Goal: Task Accomplishment & Management: Complete application form

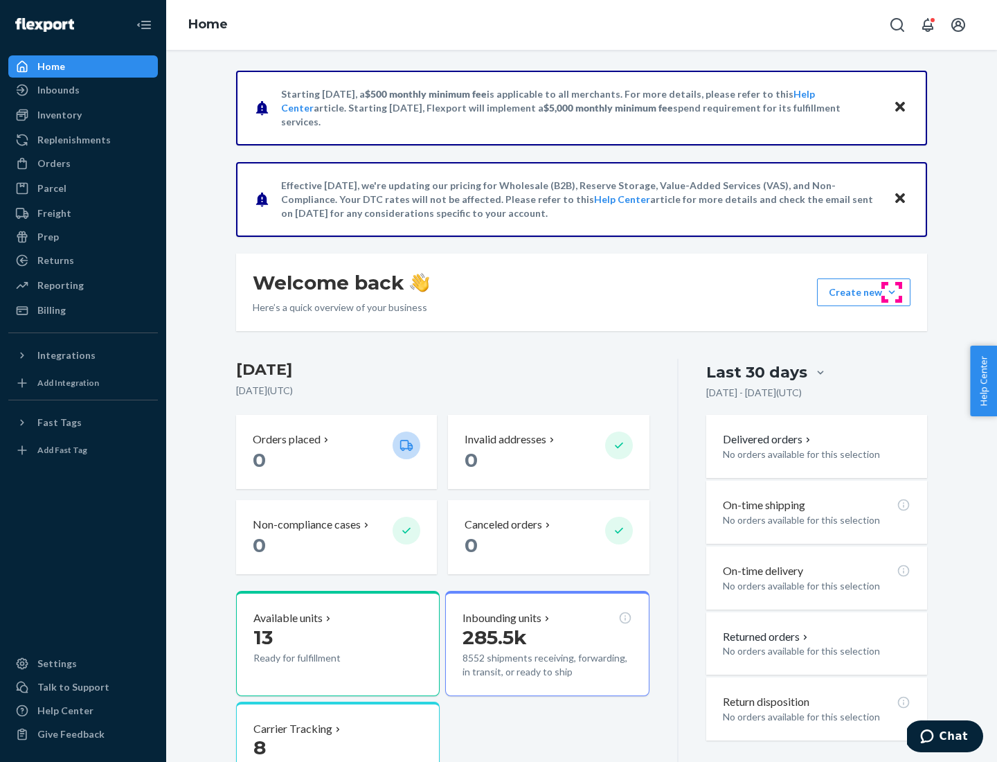
click at [892, 292] on button "Create new Create new inbound Create new order Create new product" at bounding box center [863, 292] width 93 height 28
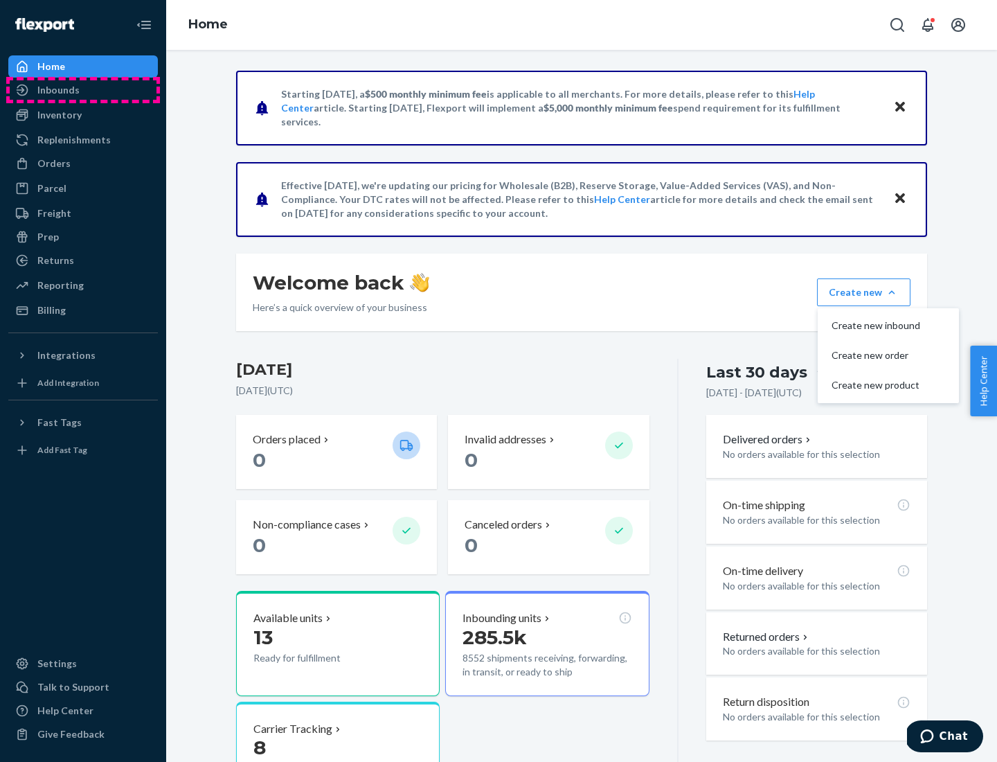
click at [83, 90] on div "Inbounds" at bounding box center [83, 89] width 147 height 19
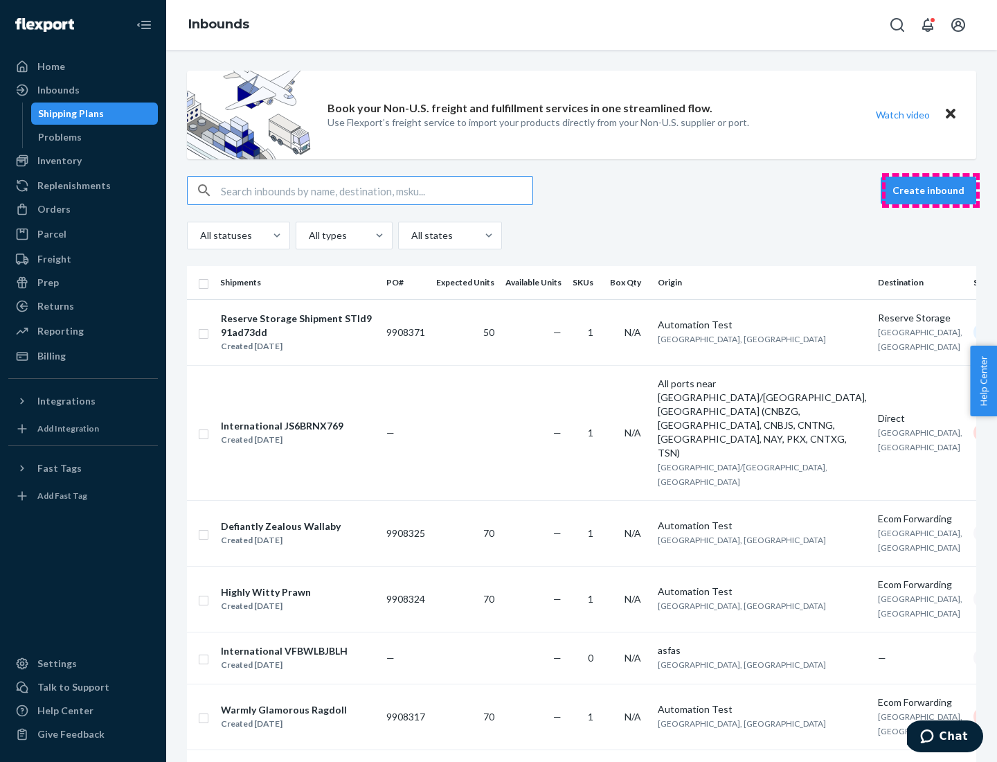
click at [931, 190] on button "Create inbound" at bounding box center [929, 191] width 96 height 28
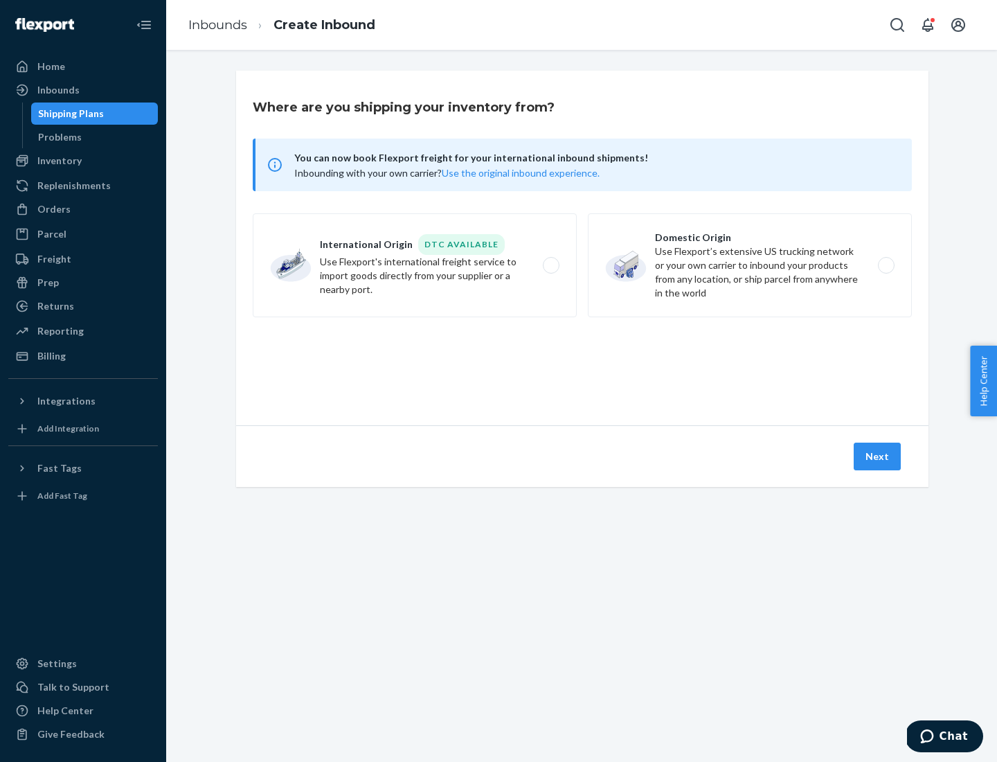
click at [750, 265] on label "Domestic Origin Use Flexport’s extensive US trucking network or your own carrie…" at bounding box center [750, 265] width 324 height 104
click at [886, 265] on input "Domestic Origin Use Flexport’s extensive US trucking network or your own carrie…" at bounding box center [890, 265] width 9 height 9
radio input "true"
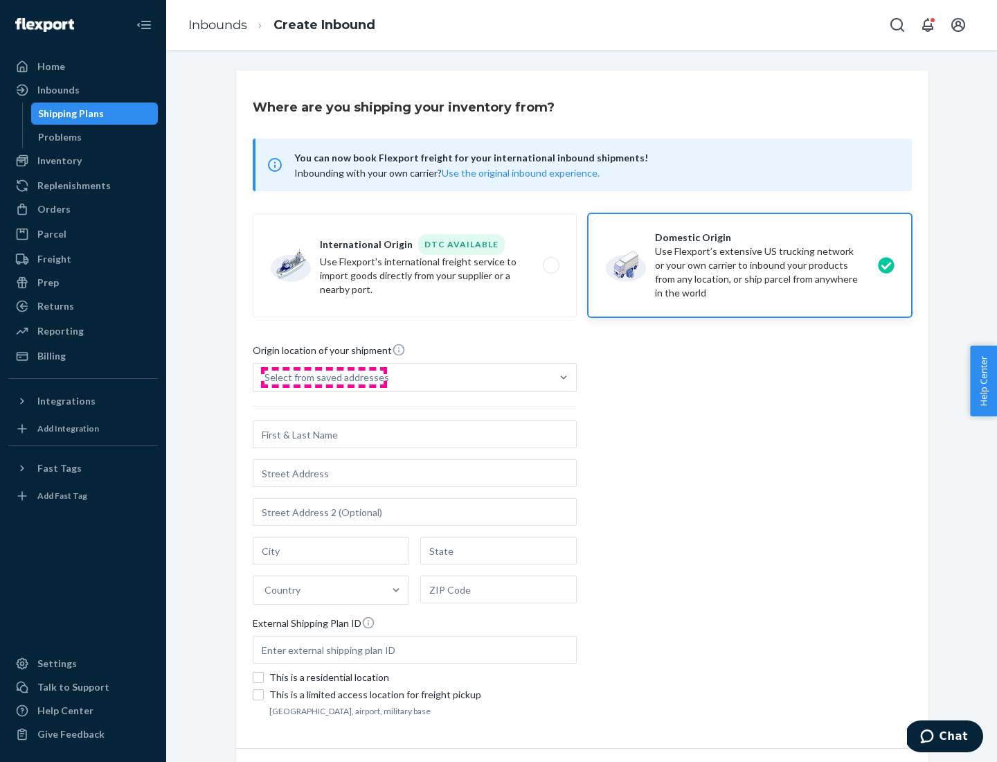
click at [323, 377] on div "Select from saved addresses" at bounding box center [327, 377] width 125 height 14
click at [266, 377] on input "Select from saved addresses" at bounding box center [265, 377] width 1 height 14
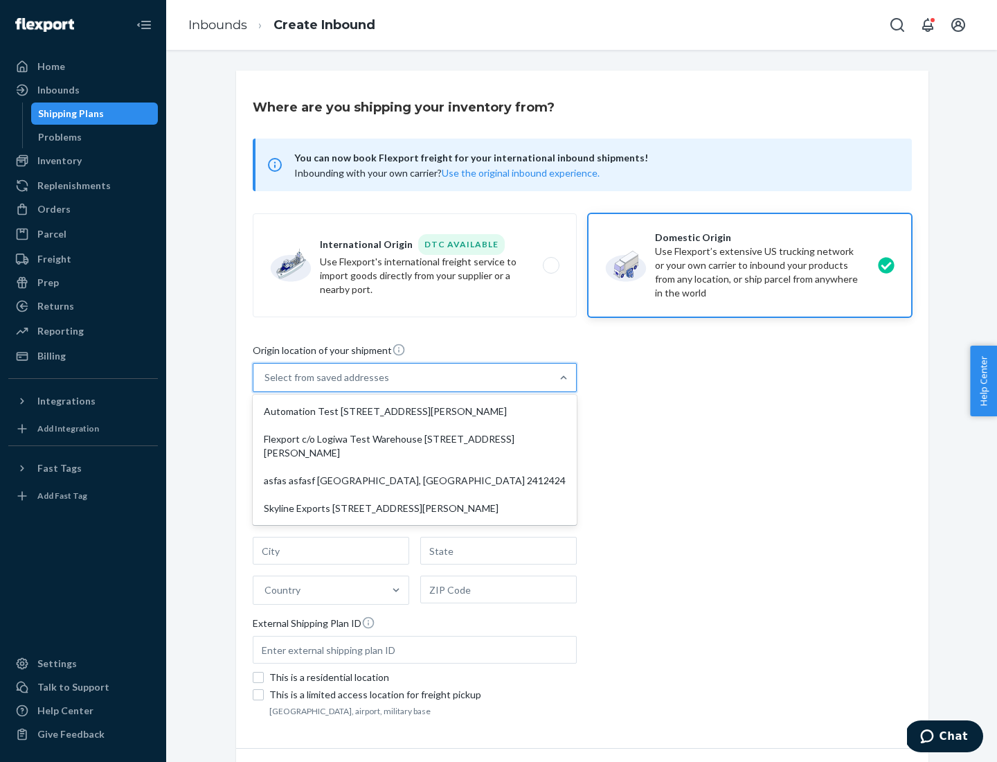
scroll to position [6, 0]
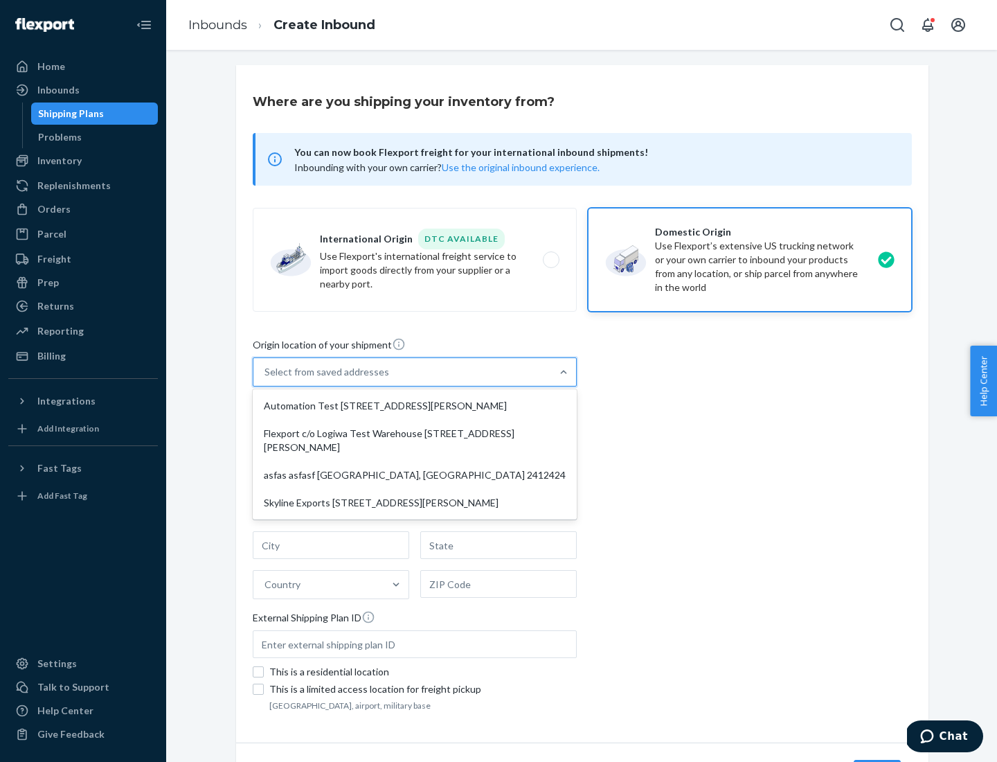
click at [415, 406] on div "Automation Test [STREET_ADDRESS][PERSON_NAME]" at bounding box center [415, 406] width 319 height 28
click at [266, 379] on input "option Automation Test [STREET_ADDRESS][PERSON_NAME] focused, 1 of 4. 4 results…" at bounding box center [265, 372] width 1 height 14
type input "Automation Test"
type input "9th Floor"
type input "[GEOGRAPHIC_DATA]"
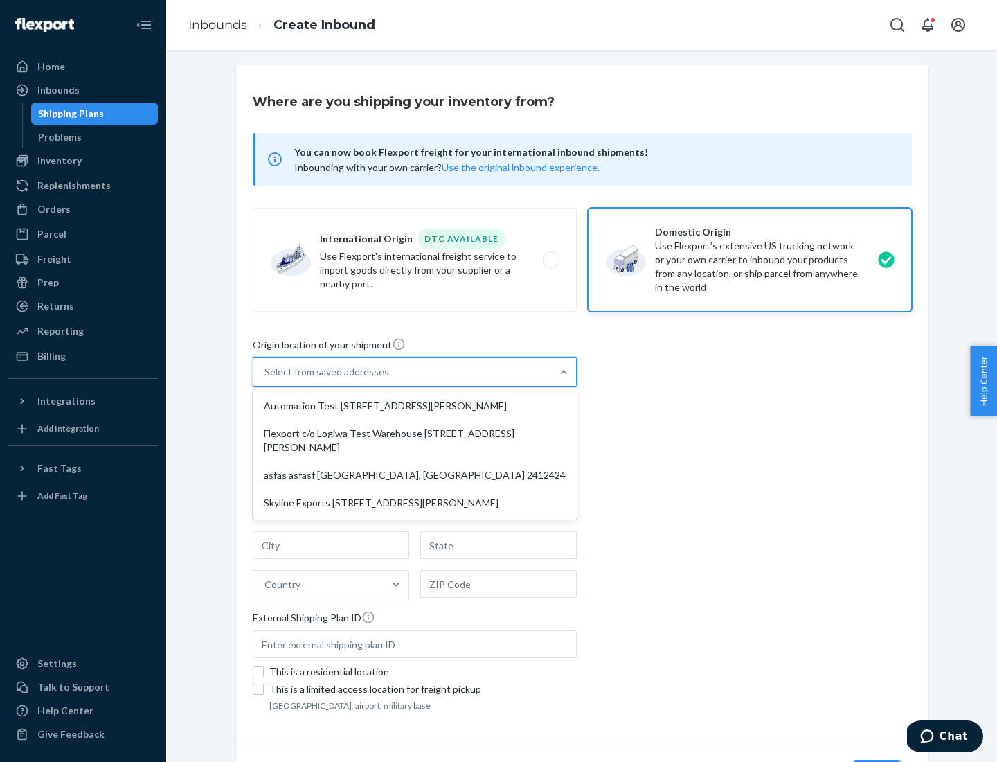
type input "CA"
type input "94104"
type input "[STREET_ADDRESS][PERSON_NAME]"
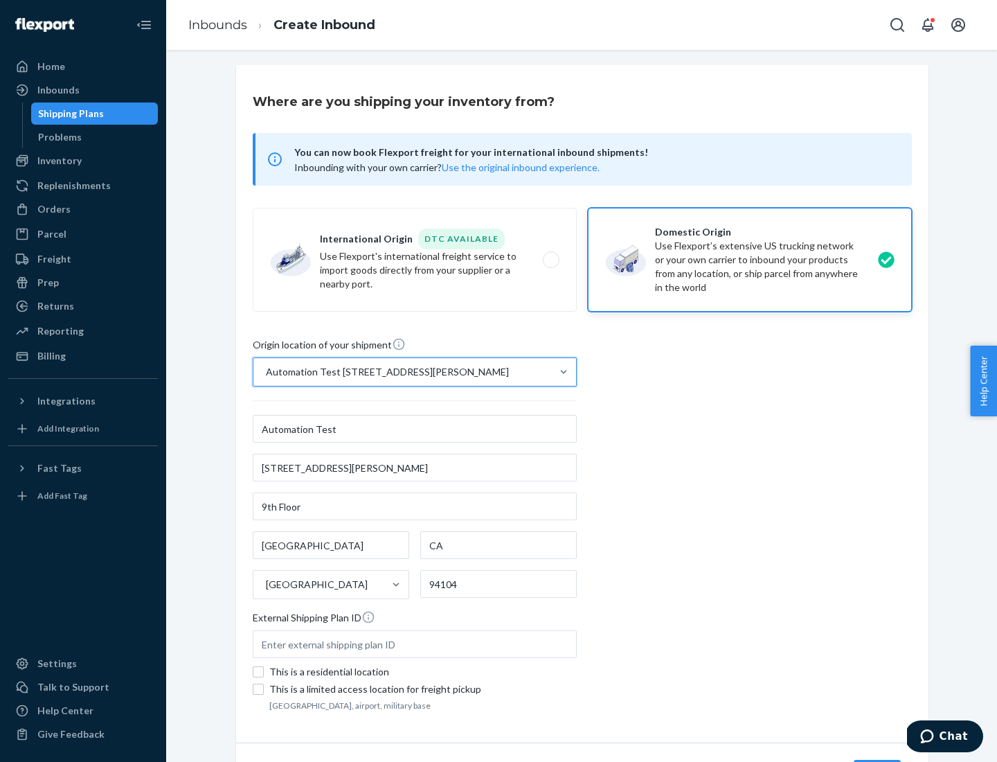
scroll to position [81, 0]
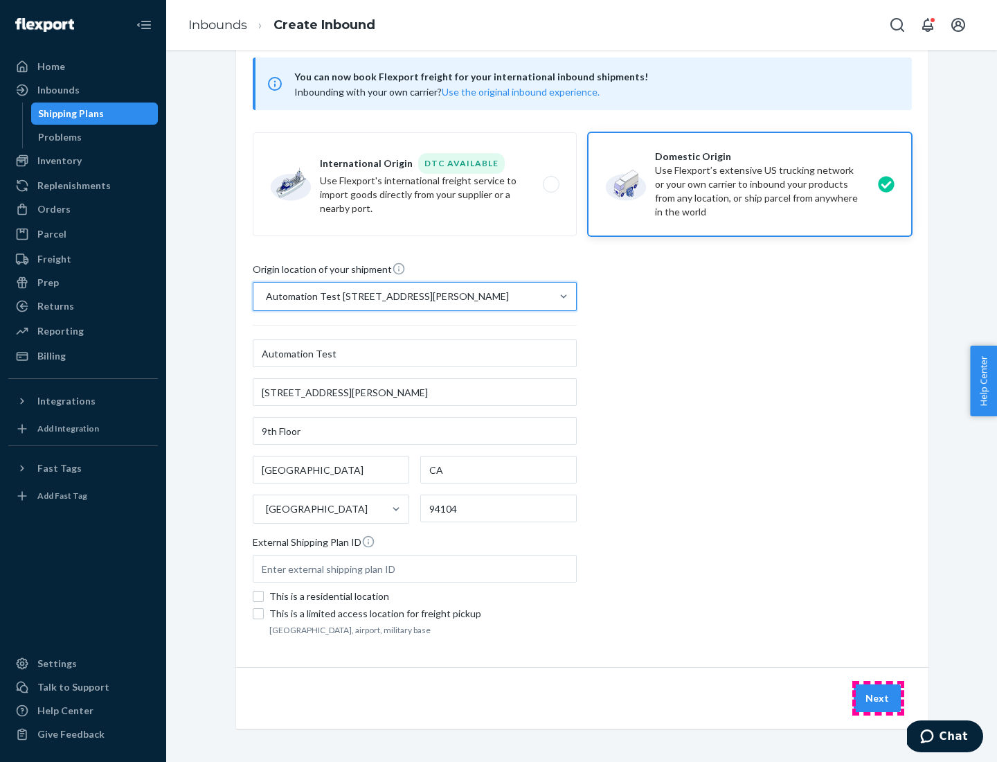
click at [878, 698] on button "Next" at bounding box center [877, 698] width 47 height 28
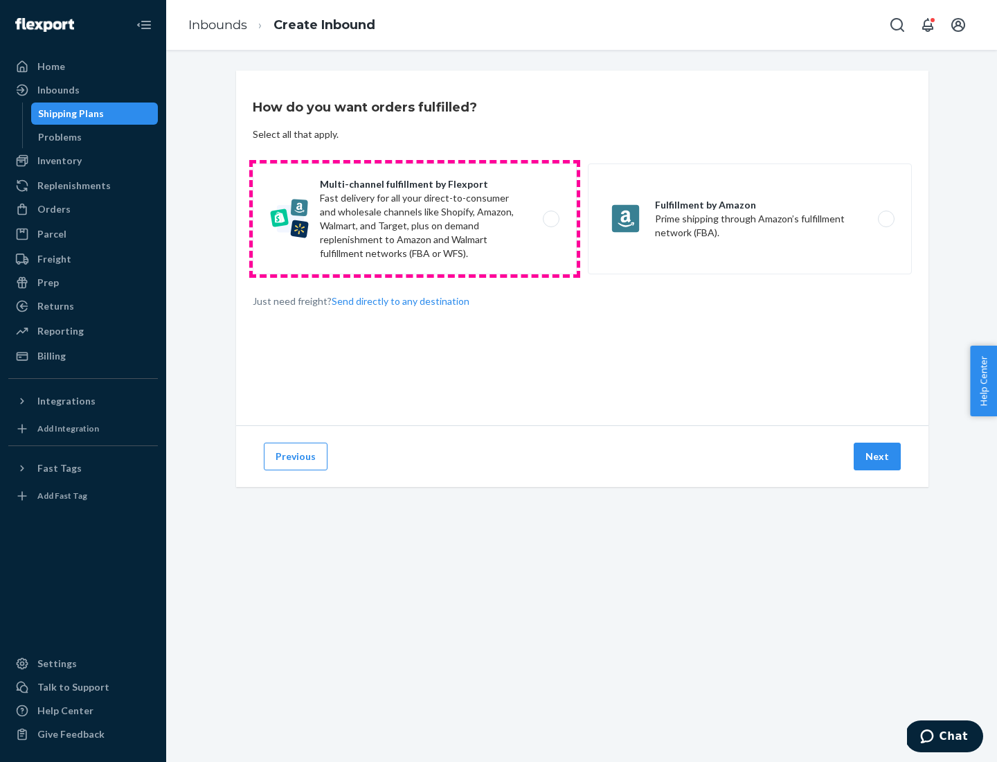
click at [415, 219] on label "Multi-channel fulfillment by Flexport Fast delivery for all your direct-to-cons…" at bounding box center [415, 218] width 324 height 111
click at [551, 219] on input "Multi-channel fulfillment by Flexport Fast delivery for all your direct-to-cons…" at bounding box center [555, 219] width 9 height 9
radio input "true"
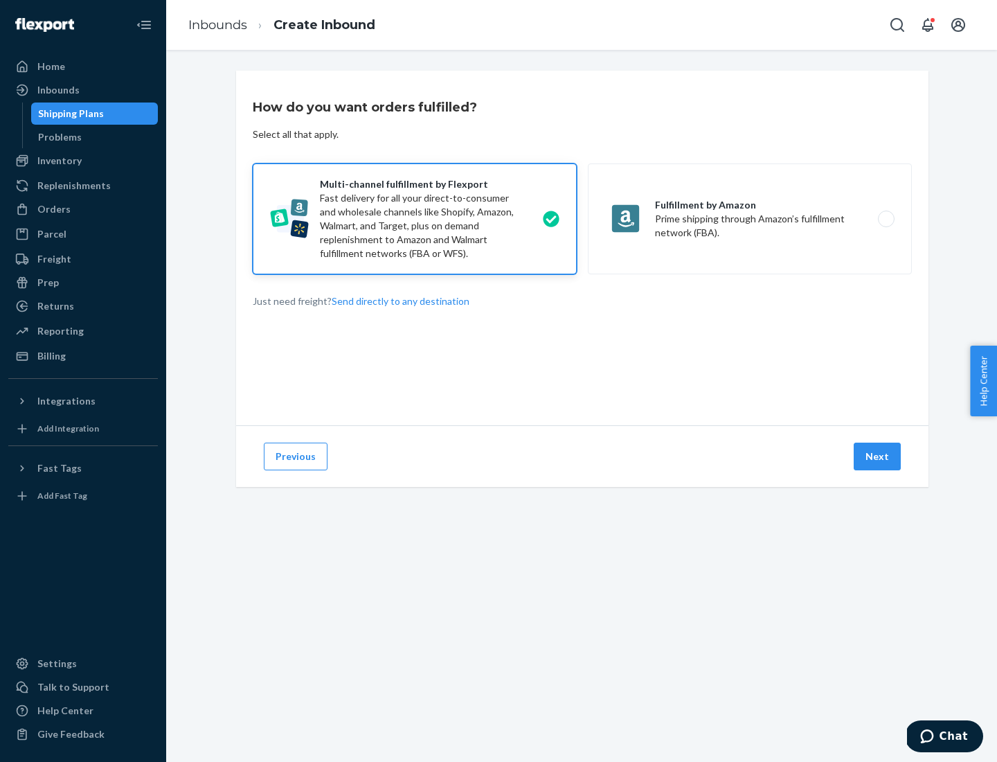
click at [878, 456] on button "Next" at bounding box center [877, 456] width 47 height 28
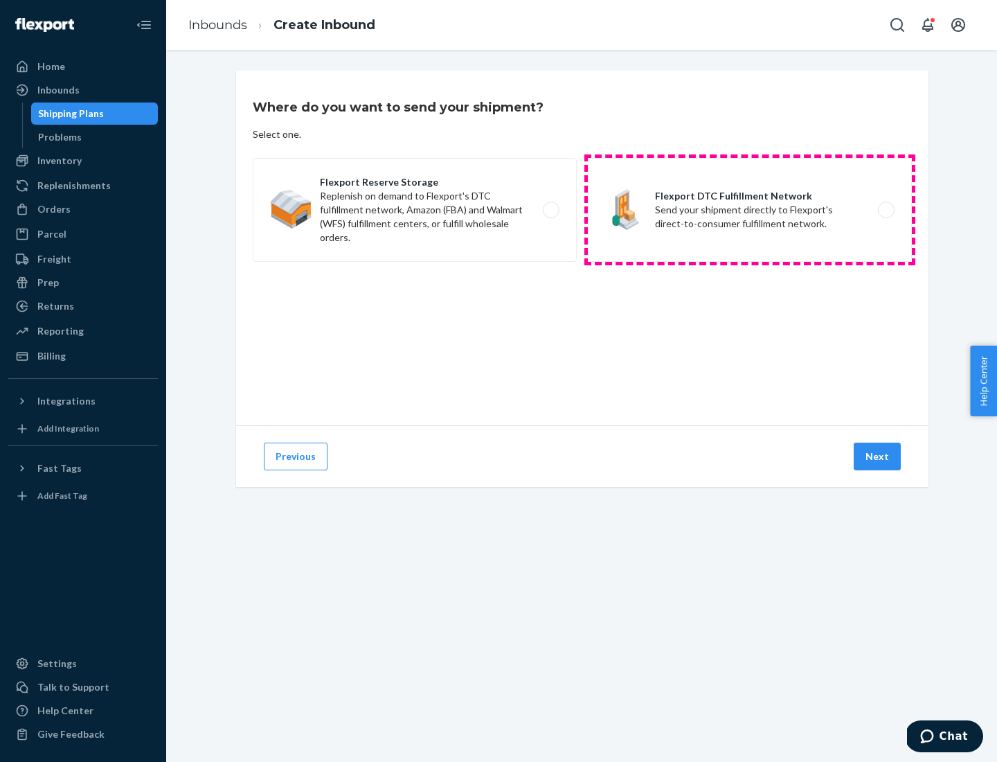
click at [750, 210] on label "Flexport DTC Fulfillment Network Send your shipment directly to Flexport's dire…" at bounding box center [750, 210] width 324 height 104
click at [886, 210] on input "Flexport DTC Fulfillment Network Send your shipment directly to Flexport's dire…" at bounding box center [890, 210] width 9 height 9
radio input "true"
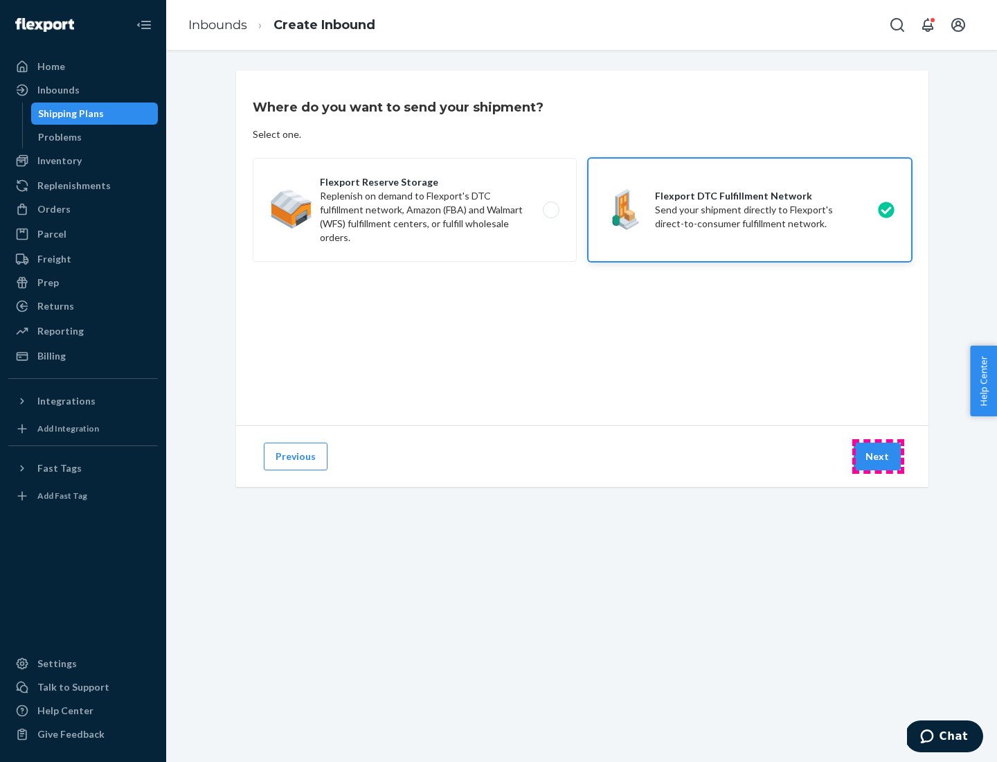
click at [878, 456] on button "Next" at bounding box center [877, 456] width 47 height 28
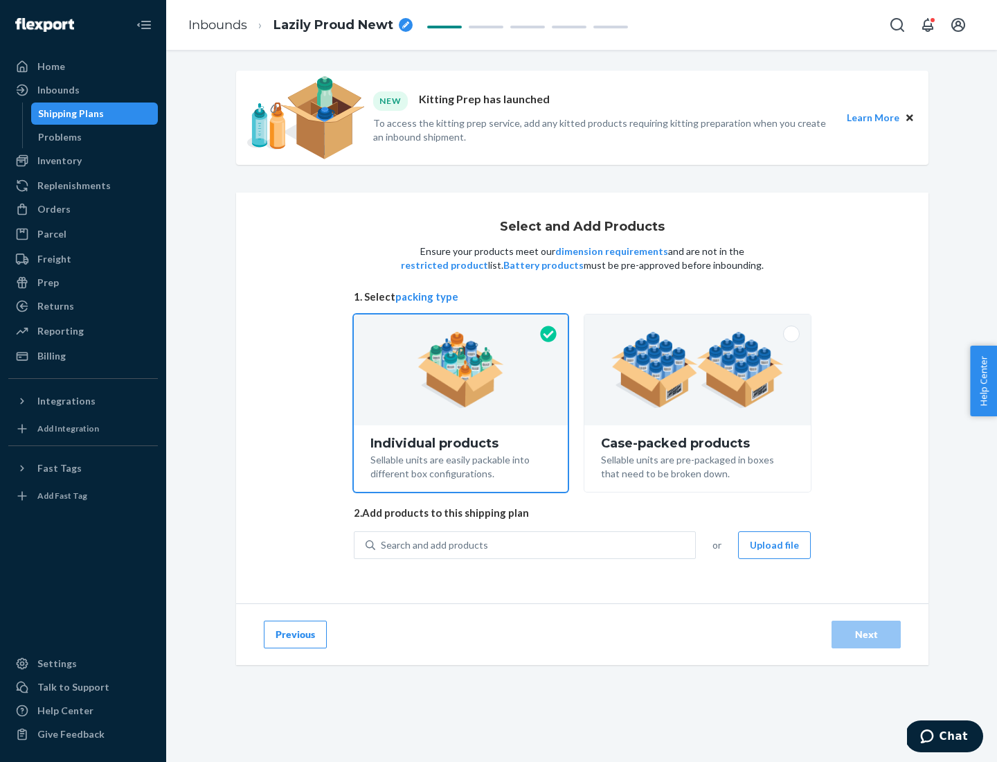
click at [698, 370] on img at bounding box center [697, 370] width 172 height 76
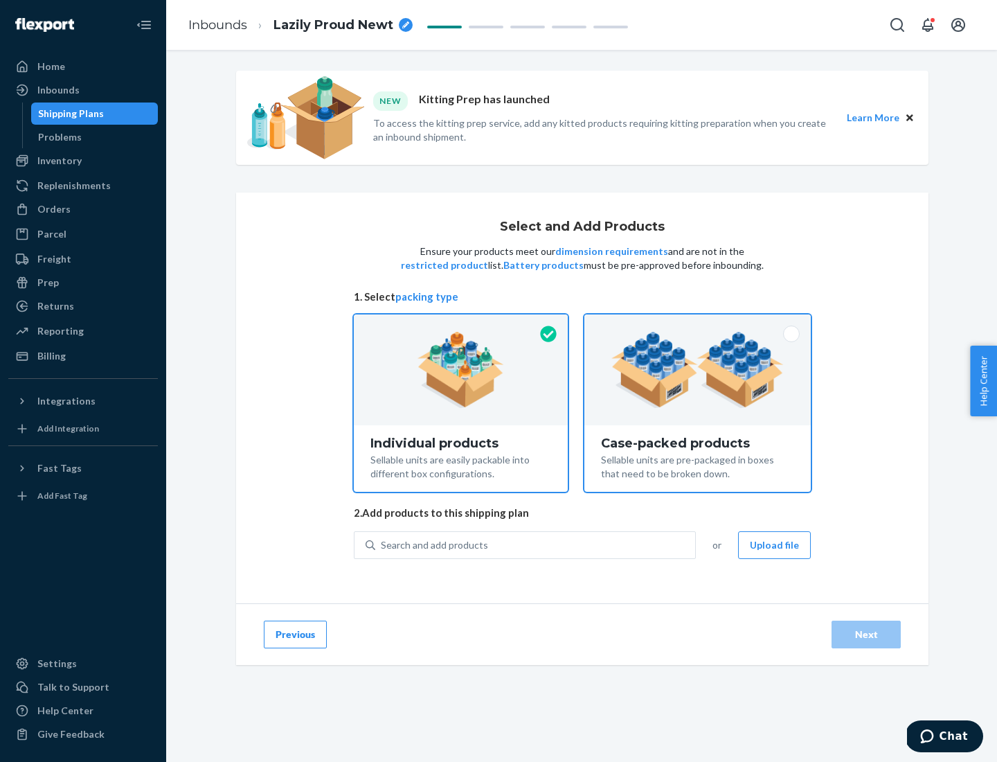
click at [698, 323] on input "Case-packed products Sellable units are pre-packaged in boxes that need to be b…" at bounding box center [697, 318] width 9 height 9
radio input "true"
radio input "false"
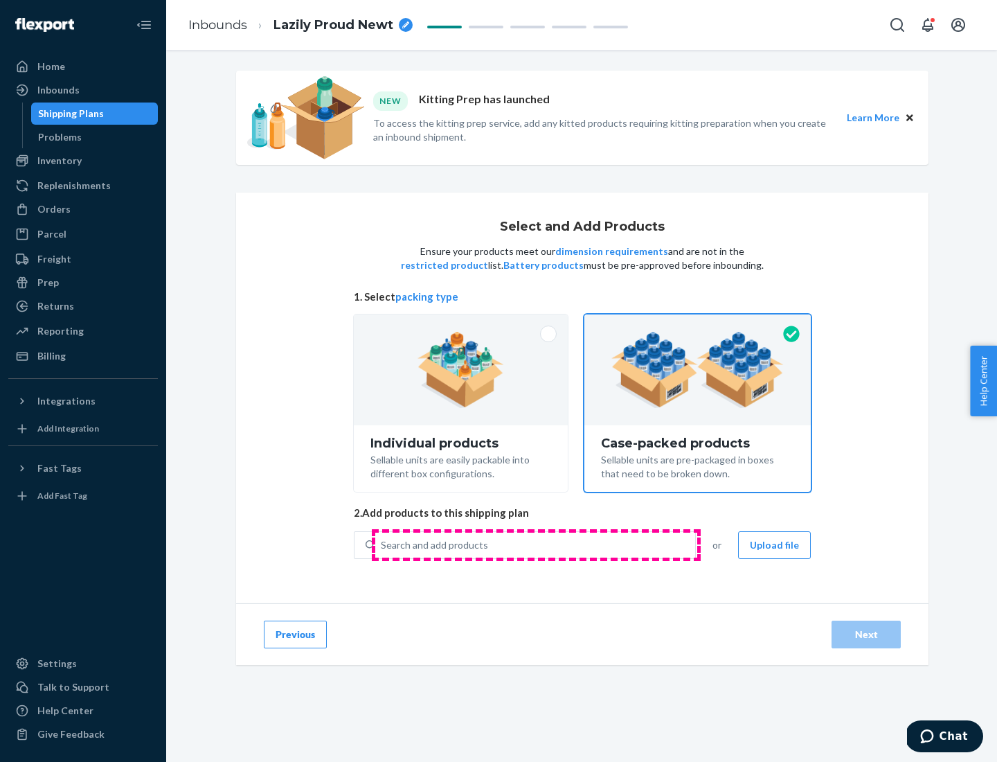
click at [536, 544] on div "Search and add products" at bounding box center [535, 545] width 320 height 25
click at [382, 544] on input "Search and add products" at bounding box center [381, 545] width 1 height 14
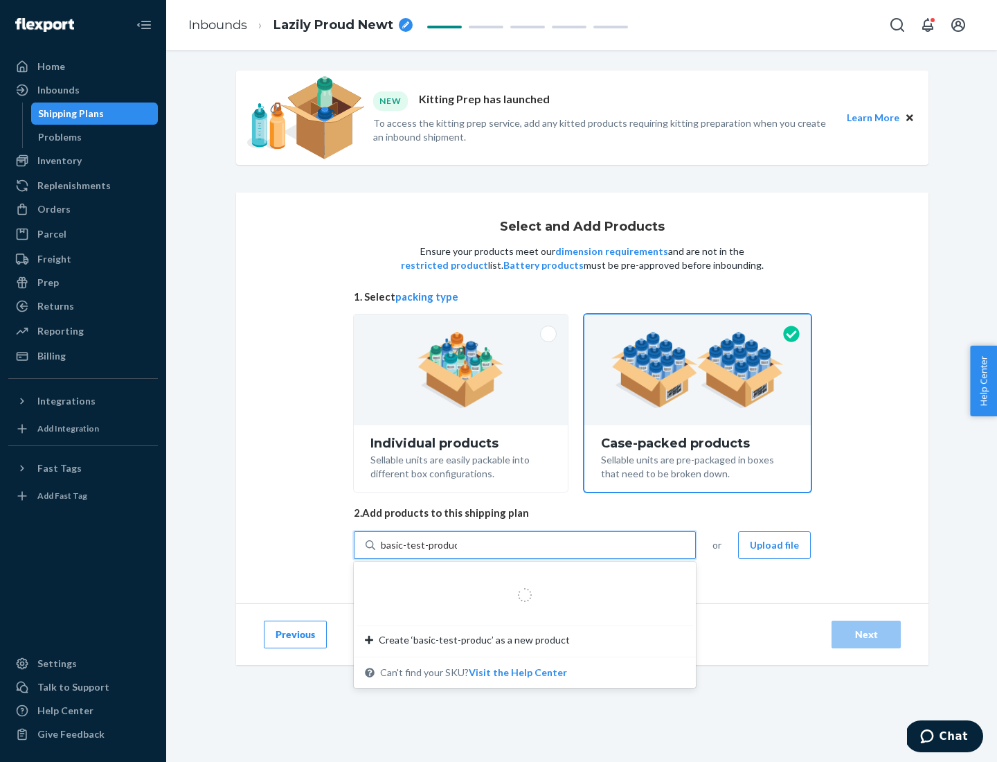
type input "basic-test-product-1"
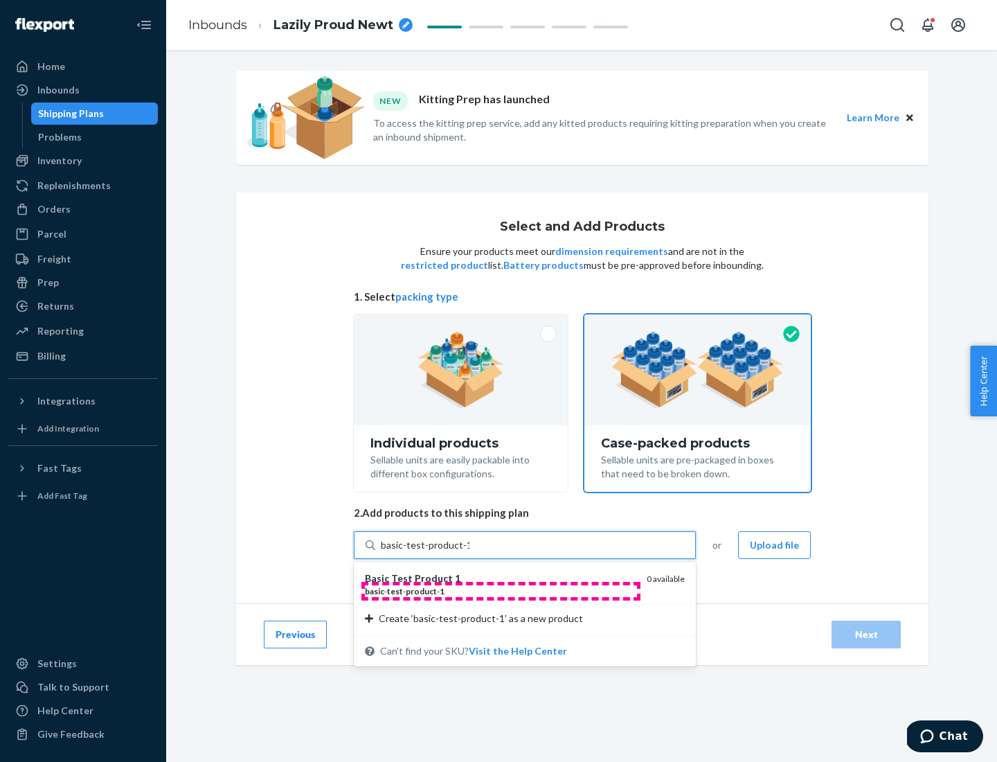
click at [501, 591] on div "basic - test - product - 1" at bounding box center [500, 591] width 271 height 12
click at [469, 552] on input "basic-test-product-1" at bounding box center [425, 545] width 89 height 14
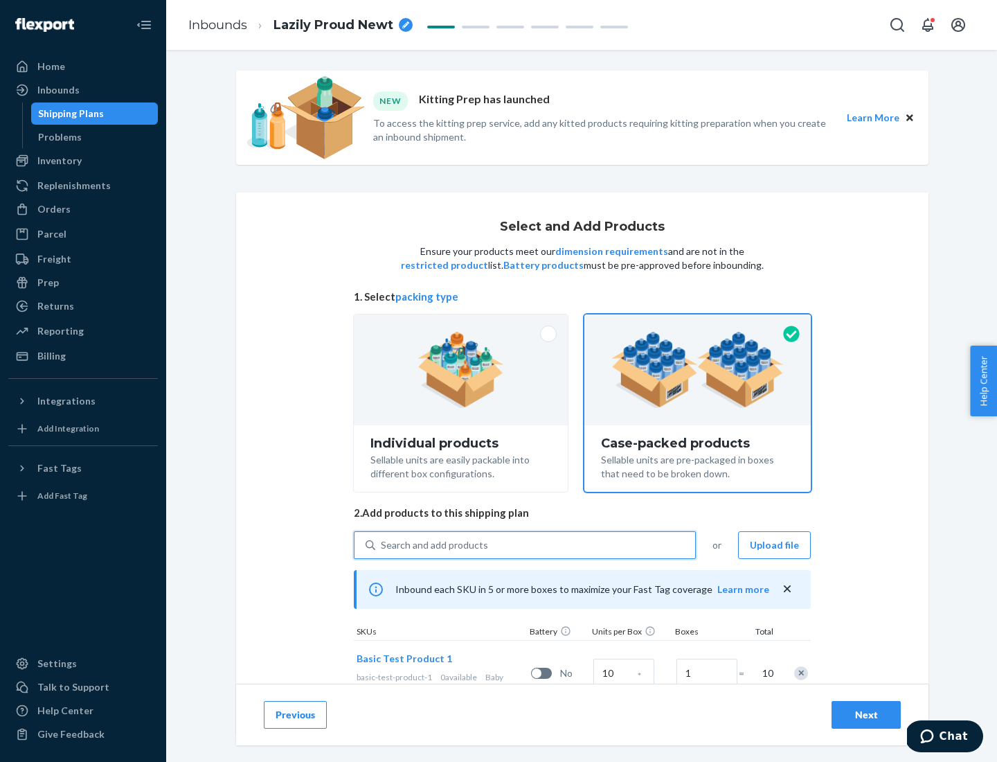
scroll to position [50, 0]
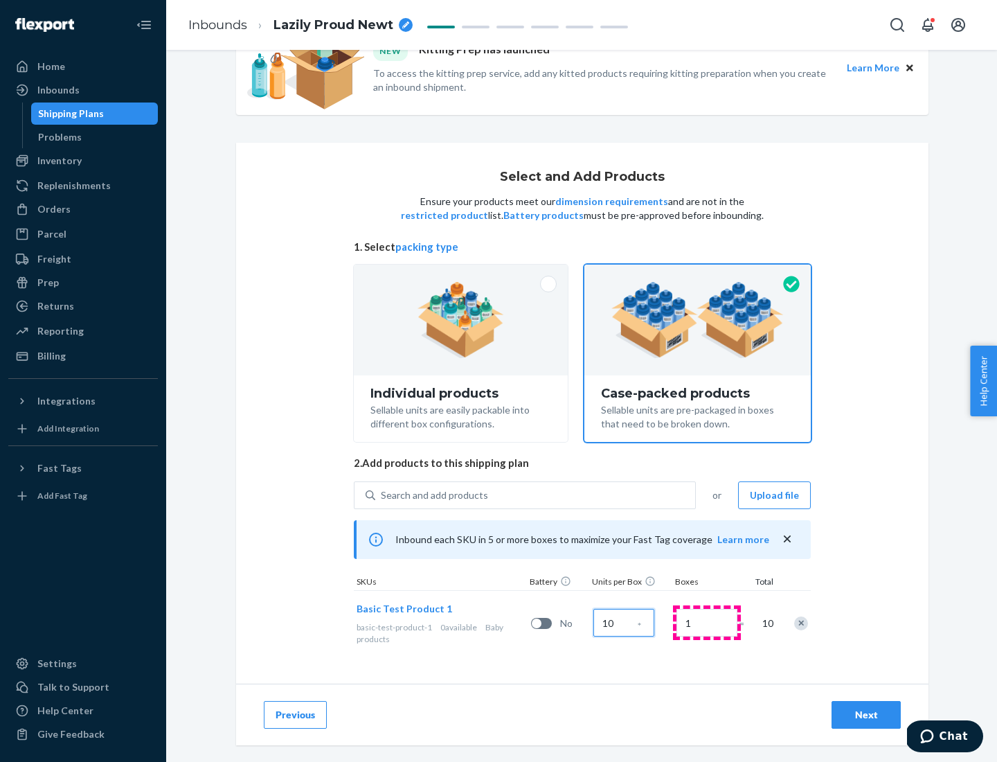
type input "10"
type input "7"
click at [866, 715] on div "Next" at bounding box center [866, 715] width 46 height 14
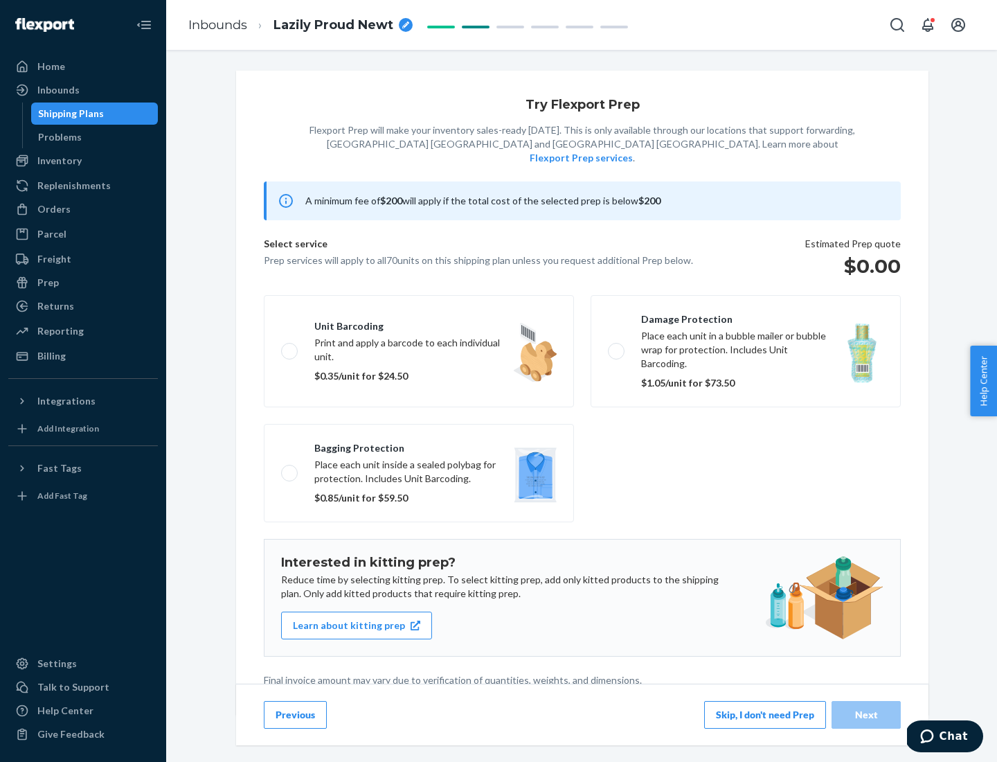
scroll to position [3, 0]
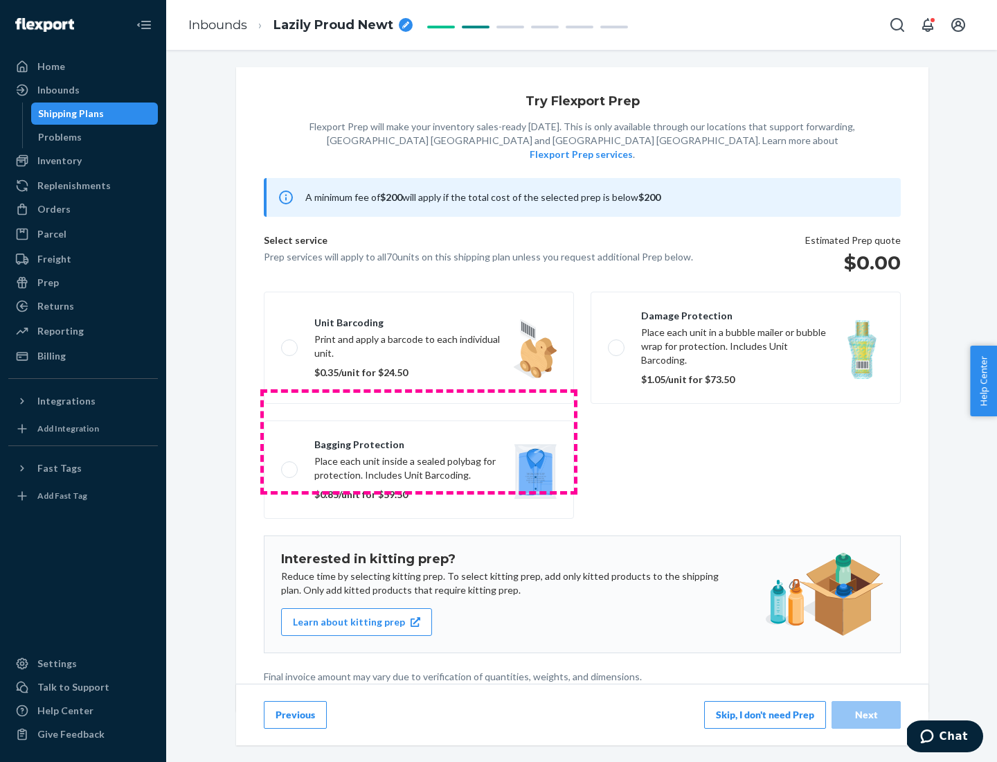
click at [419, 441] on label "Bagging protection Place each unit inside a sealed polybag for protection. Incl…" at bounding box center [419, 469] width 310 height 98
click at [290, 465] on input "Bagging protection Place each unit inside a sealed polybag for protection. Incl…" at bounding box center [285, 469] width 9 height 9
checkbox input "true"
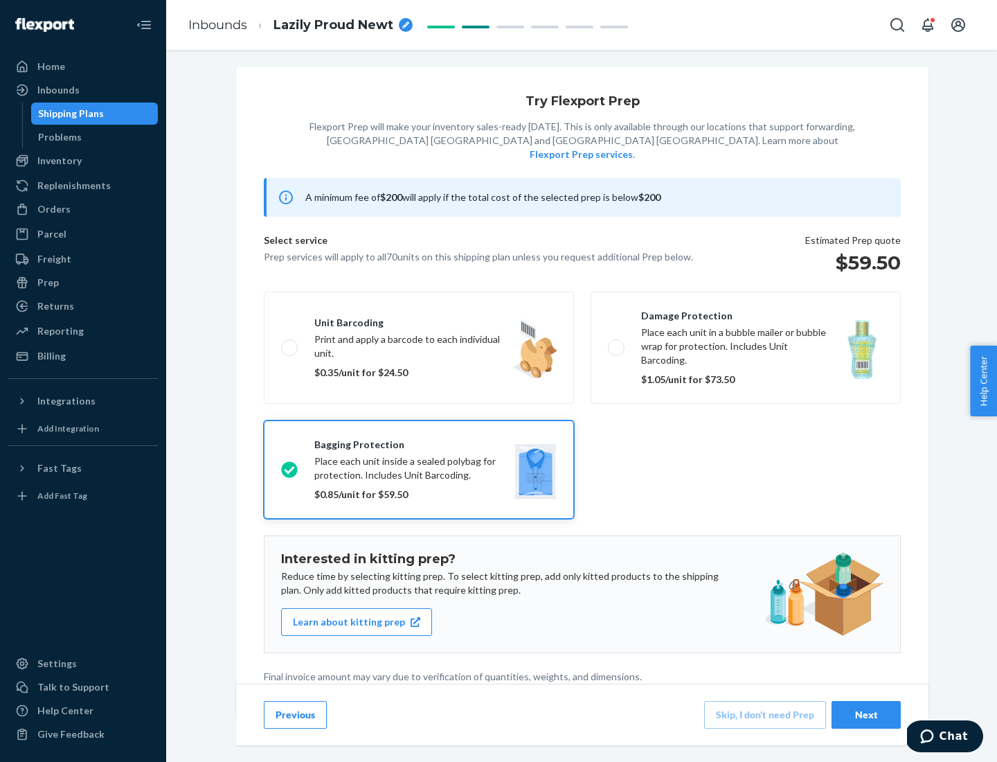
click at [866, 714] on div "Next" at bounding box center [866, 715] width 46 height 14
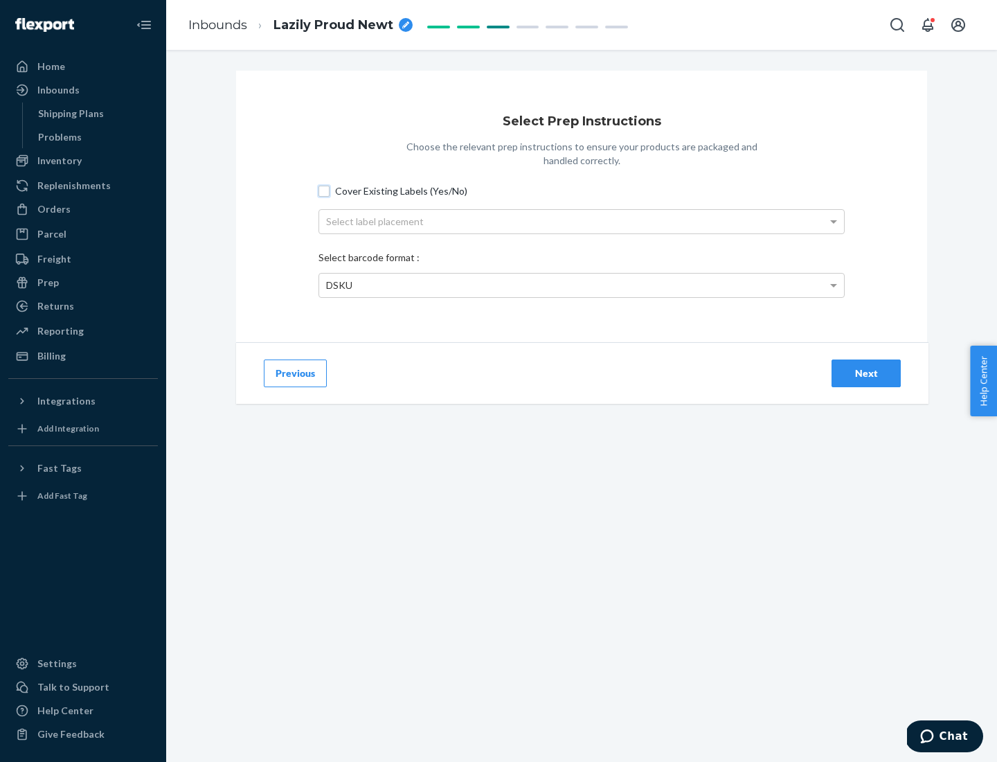
click at [324, 190] on input "Cover Existing Labels (Yes/No)" at bounding box center [324, 191] width 11 height 11
checkbox input "true"
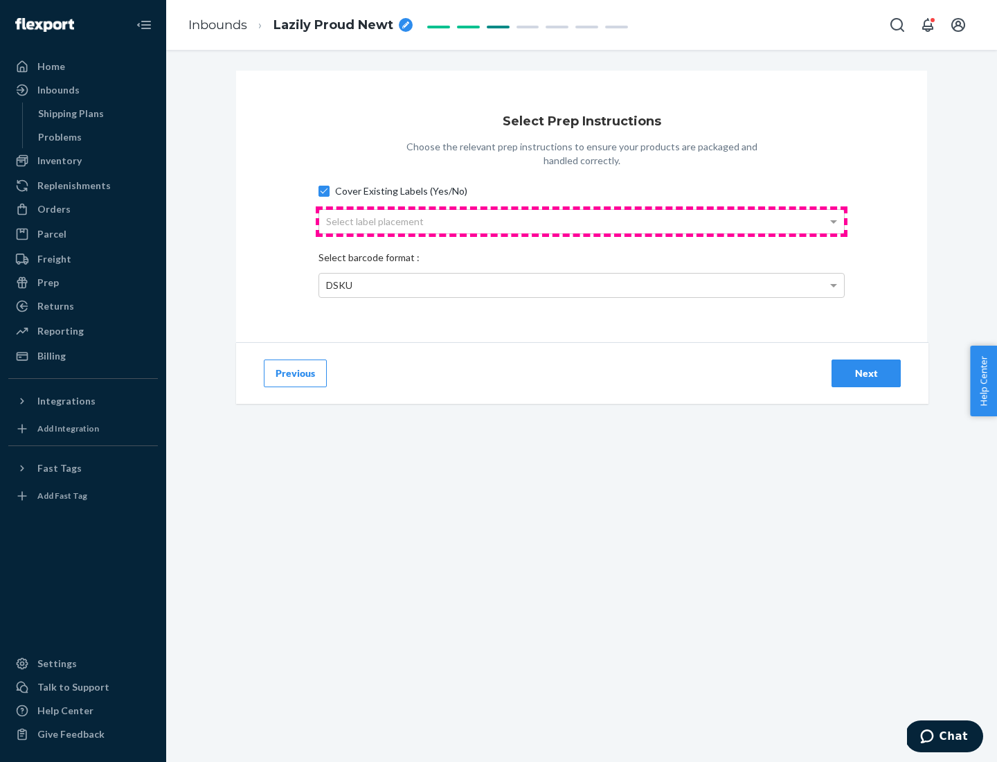
click at [582, 221] on div "Select label placement" at bounding box center [581, 222] width 525 height 24
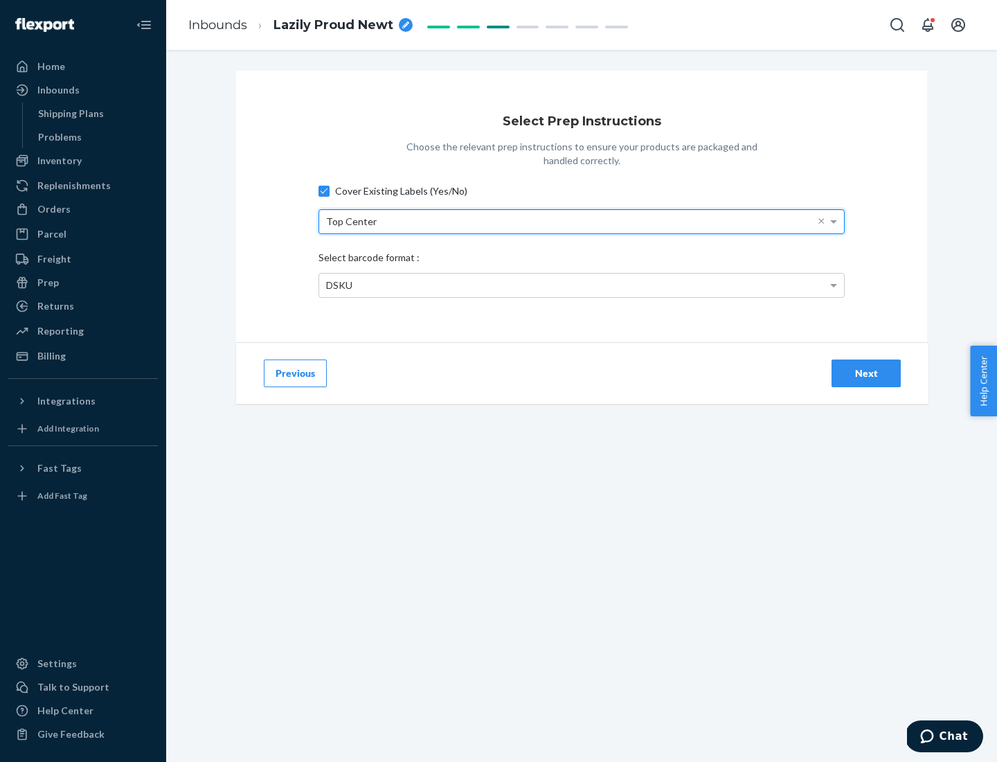
click at [582, 285] on div "DSKU" at bounding box center [581, 286] width 525 height 24
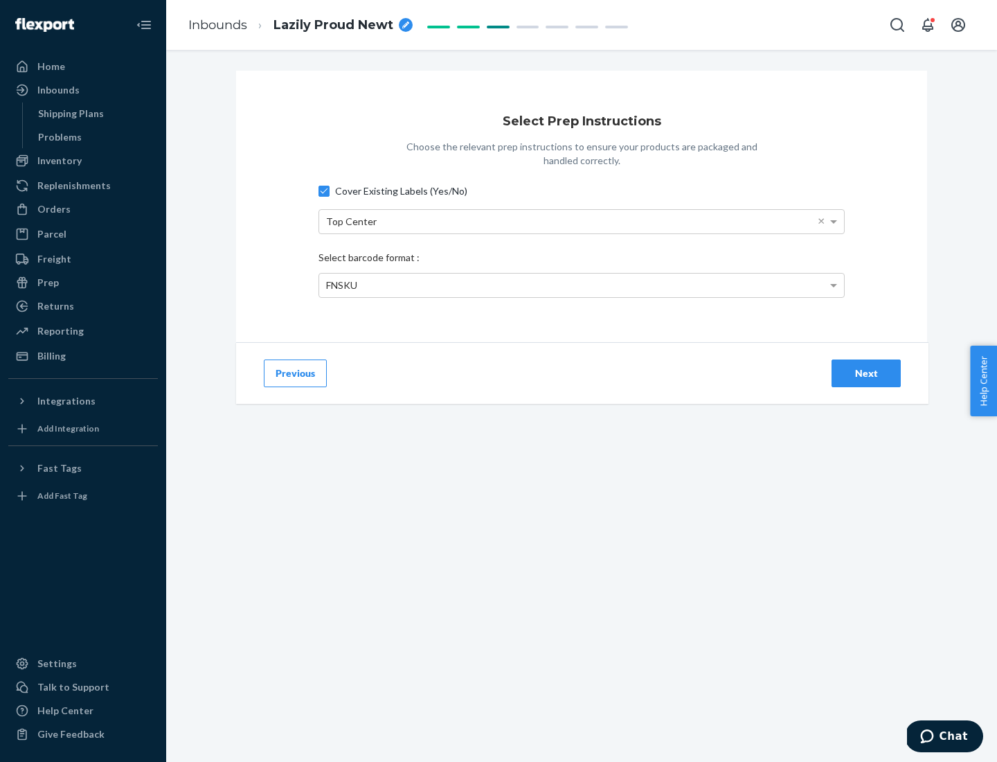
click at [866, 373] on div "Next" at bounding box center [866, 373] width 46 height 14
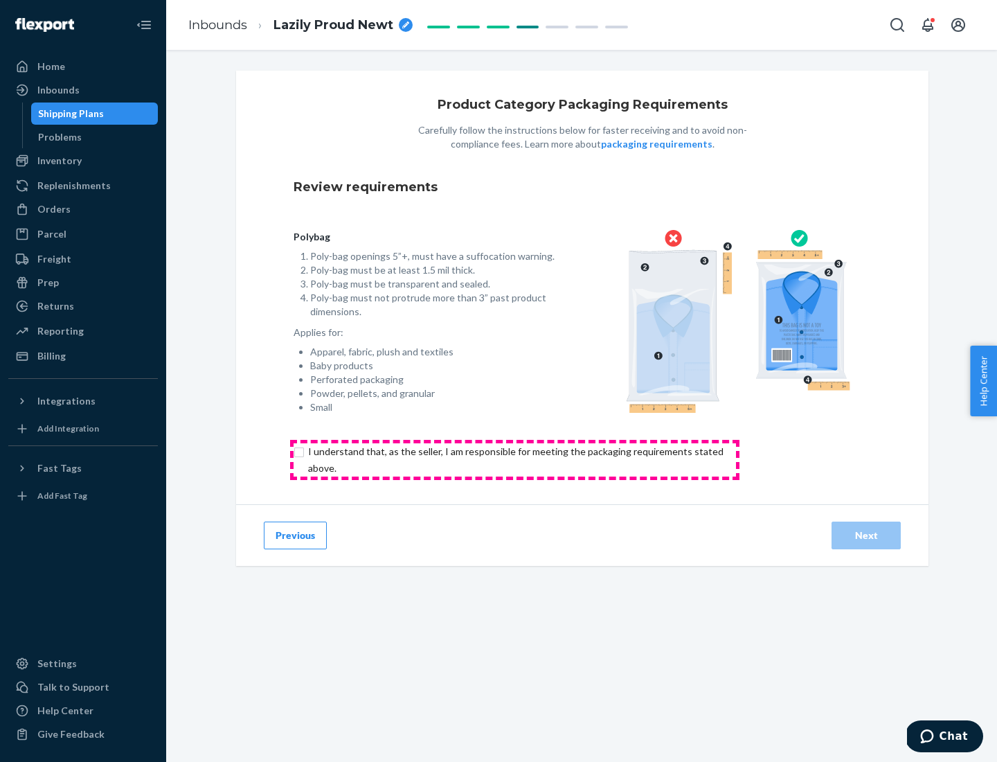
click at [514, 459] on input "checkbox" at bounding box center [524, 459] width 460 height 33
checkbox input "true"
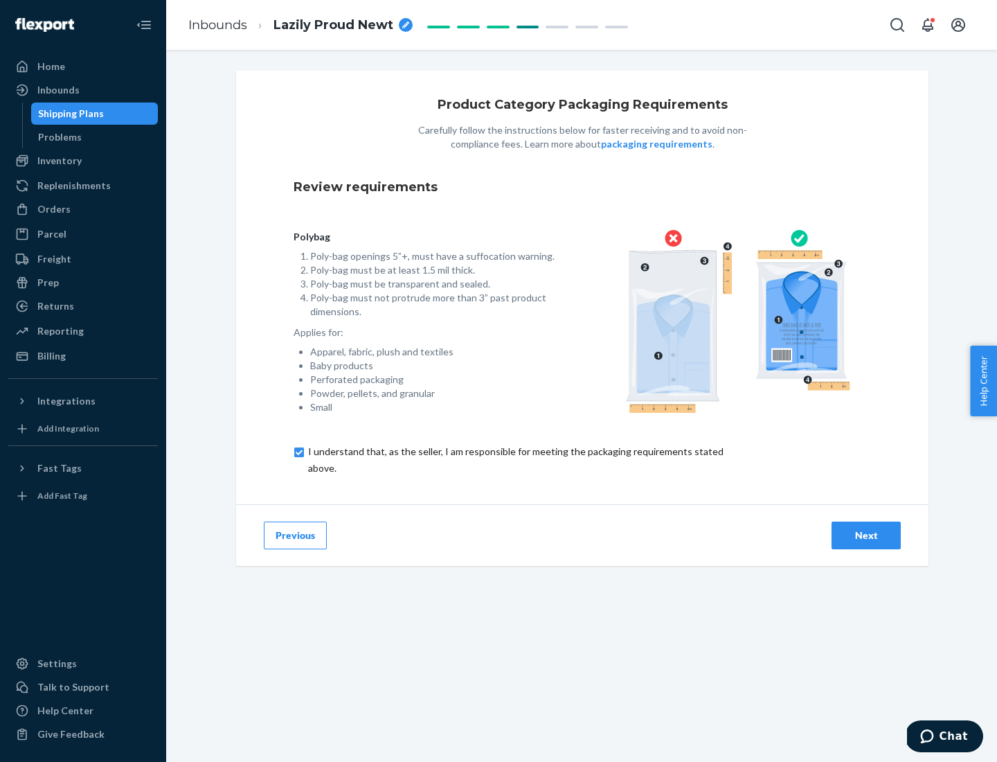
click at [866, 535] on div "Next" at bounding box center [866, 535] width 46 height 14
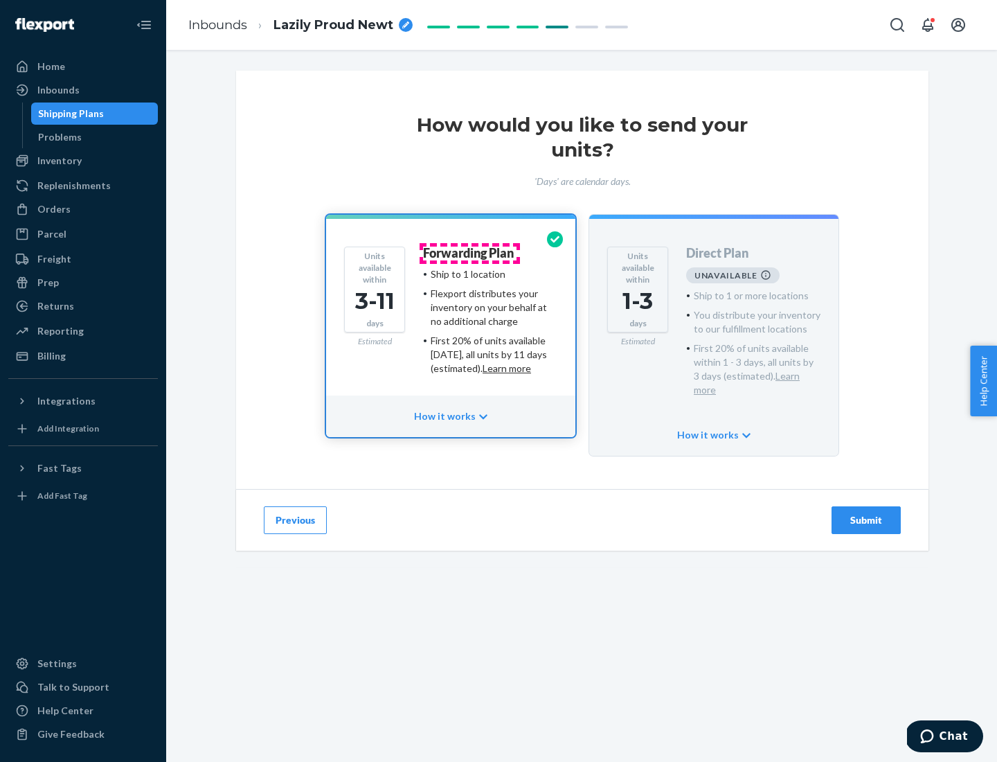
click at [469, 253] on h4 "Forwarding Plan" at bounding box center [468, 254] width 91 height 14
click at [866, 513] on div "Submit" at bounding box center [866, 520] width 46 height 14
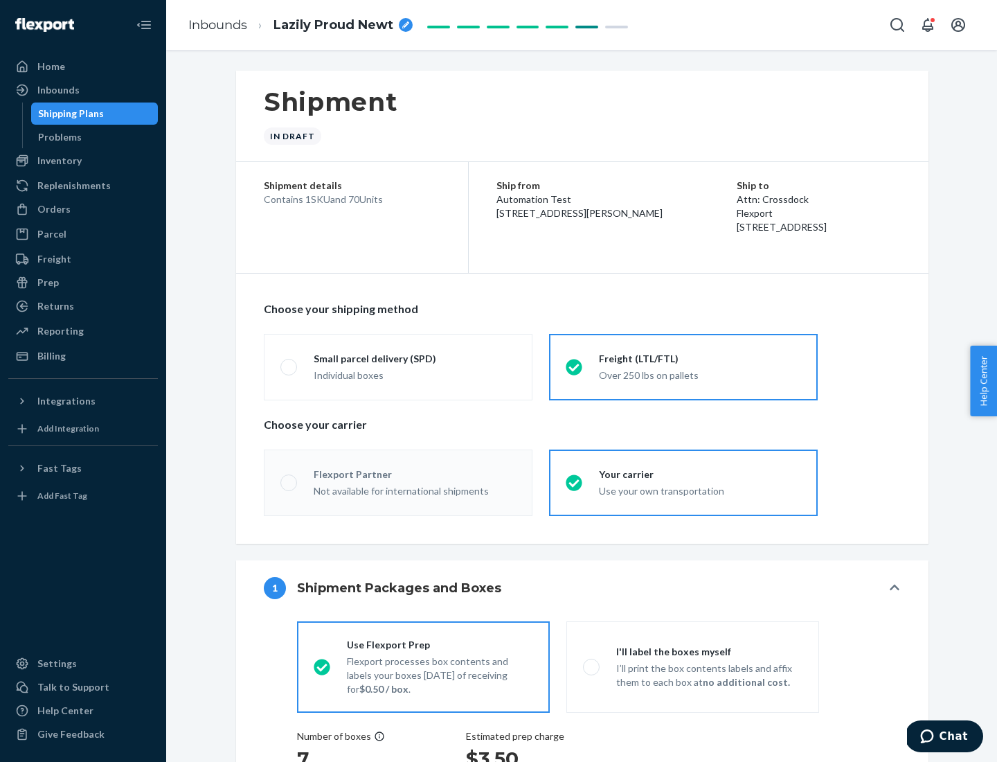
radio input "true"
radio input "false"
radio input "true"
radio input "false"
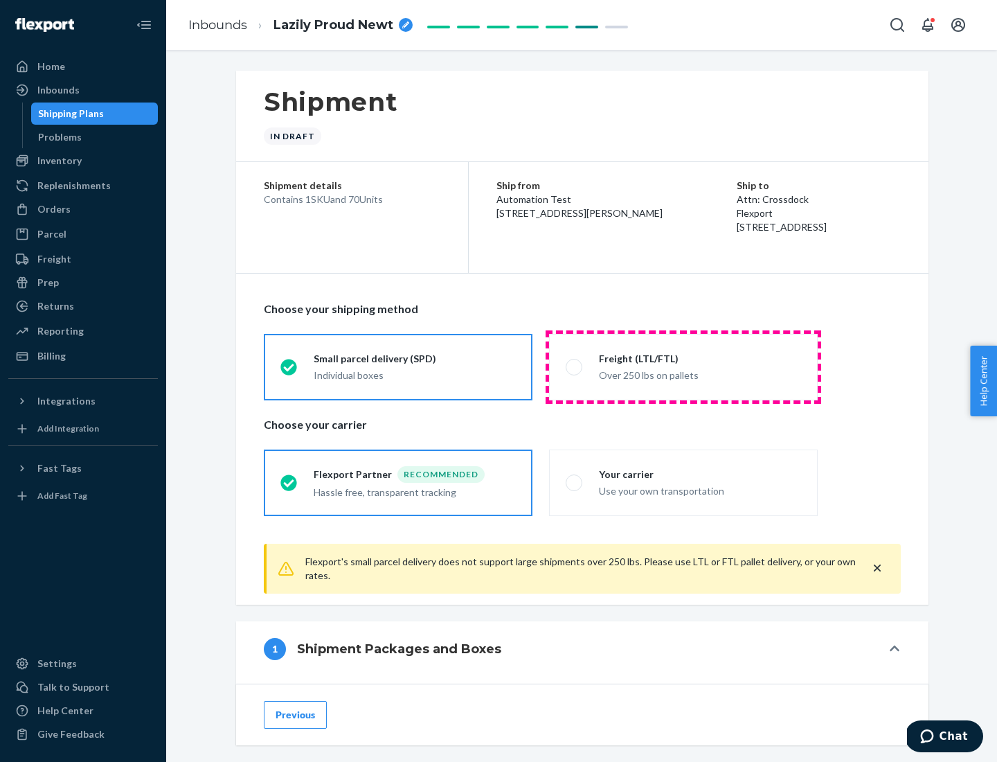
click at [683, 366] on div "Over 250 lbs on pallets" at bounding box center [700, 374] width 202 height 17
click at [575, 366] on input "Freight (LTL/FTL) Over 250 lbs on pallets" at bounding box center [570, 366] width 9 height 9
radio input "true"
radio input "false"
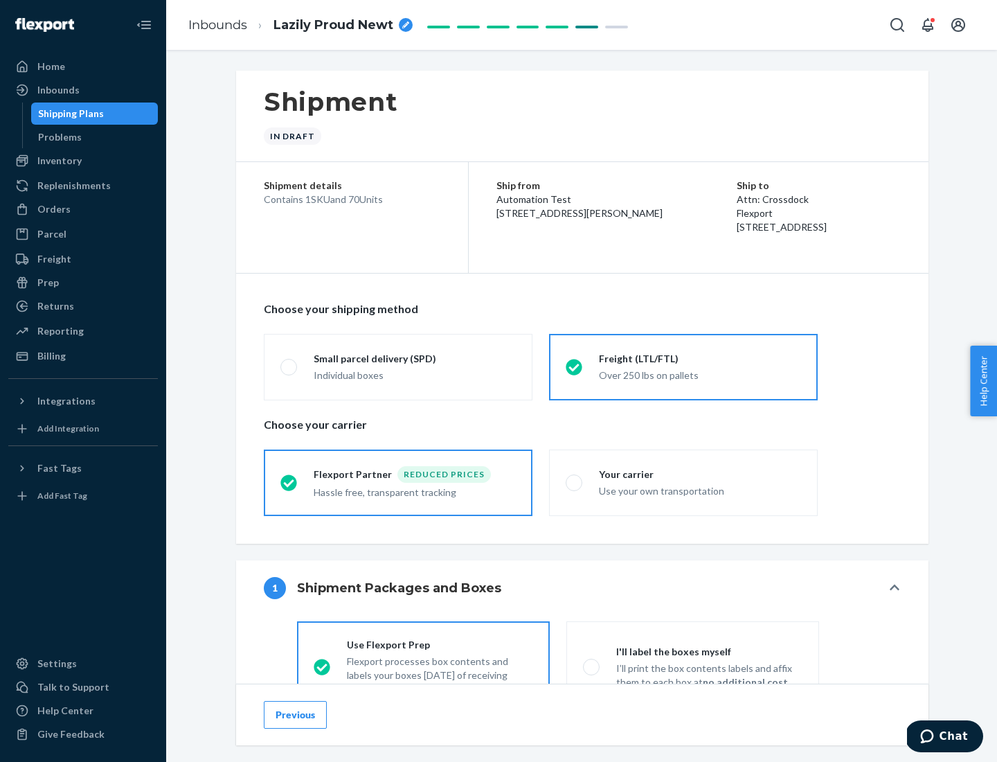
scroll to position [77, 0]
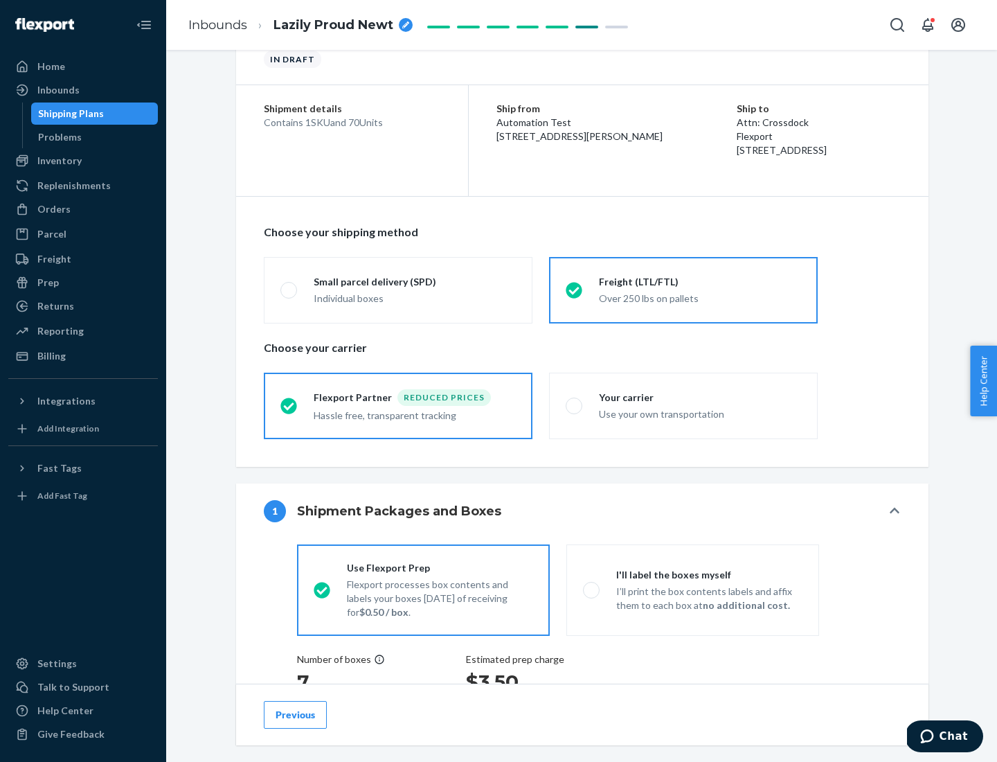
click at [398, 406] on div "Hassle free, transparent tracking" at bounding box center [415, 414] width 202 height 17
click at [289, 405] on input "Flexport Partner Reduced prices Hassle free, transparent tracking" at bounding box center [284, 405] width 9 height 9
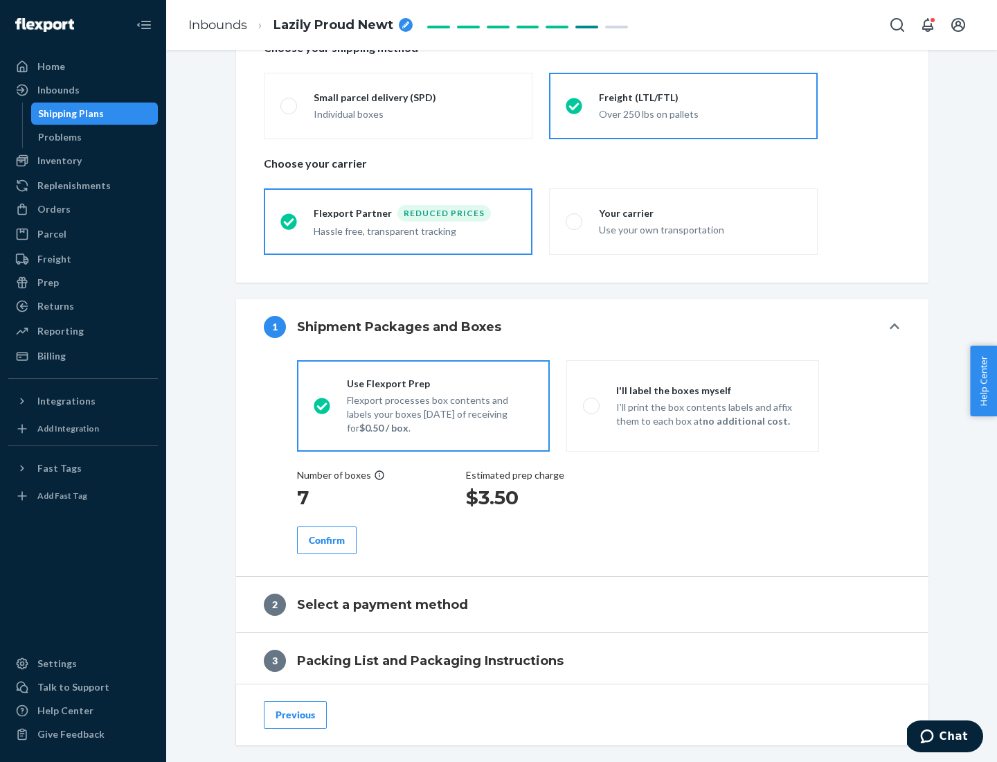
click at [692, 405] on p "I’ll print the box contents labels and affix them to each box at no additional …" at bounding box center [709, 414] width 186 height 28
click at [592, 405] on input "I'll label the boxes myself I’ll print the box contents labels and affix them t…" at bounding box center [587, 405] width 9 height 9
radio input "true"
radio input "false"
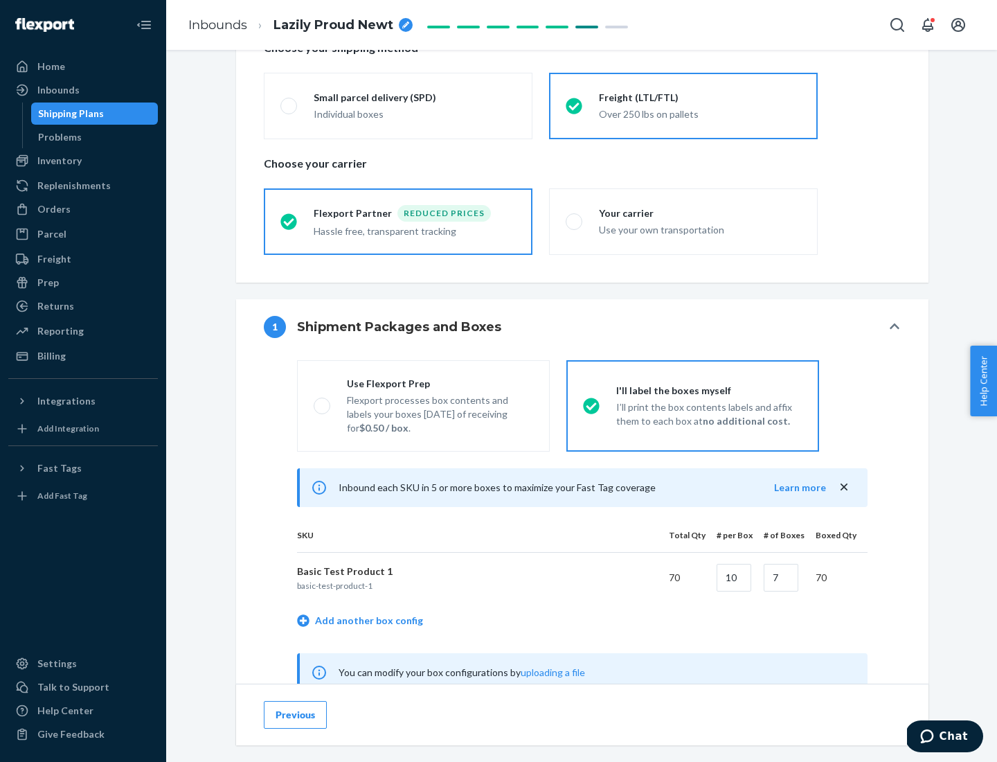
scroll to position [433, 0]
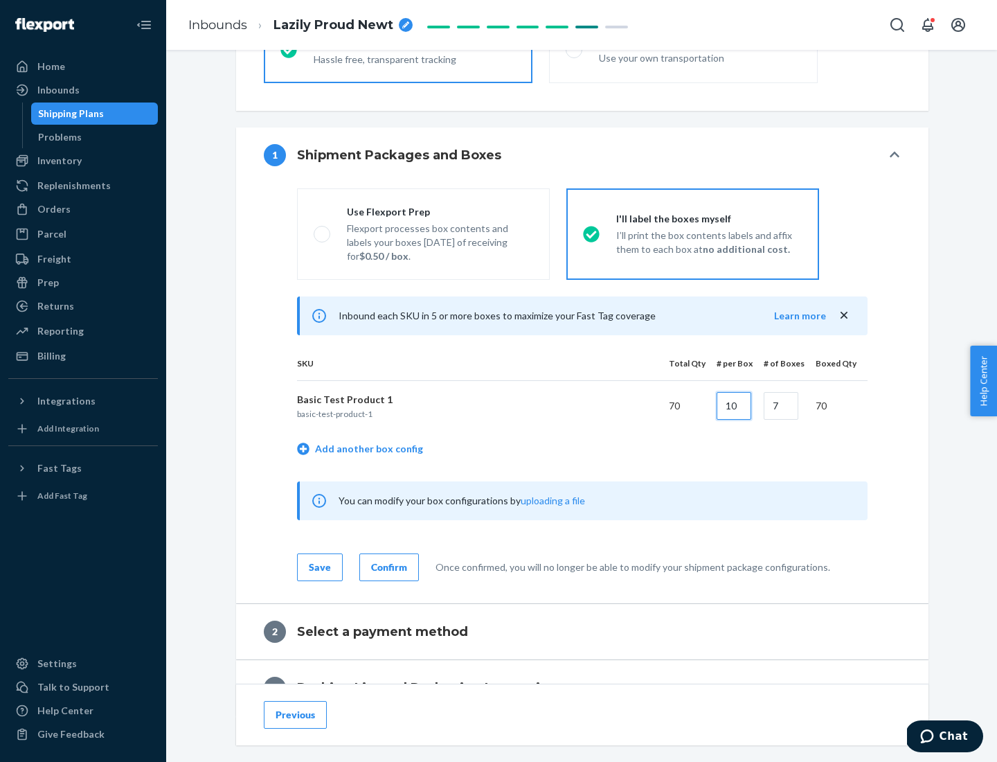
type input "10"
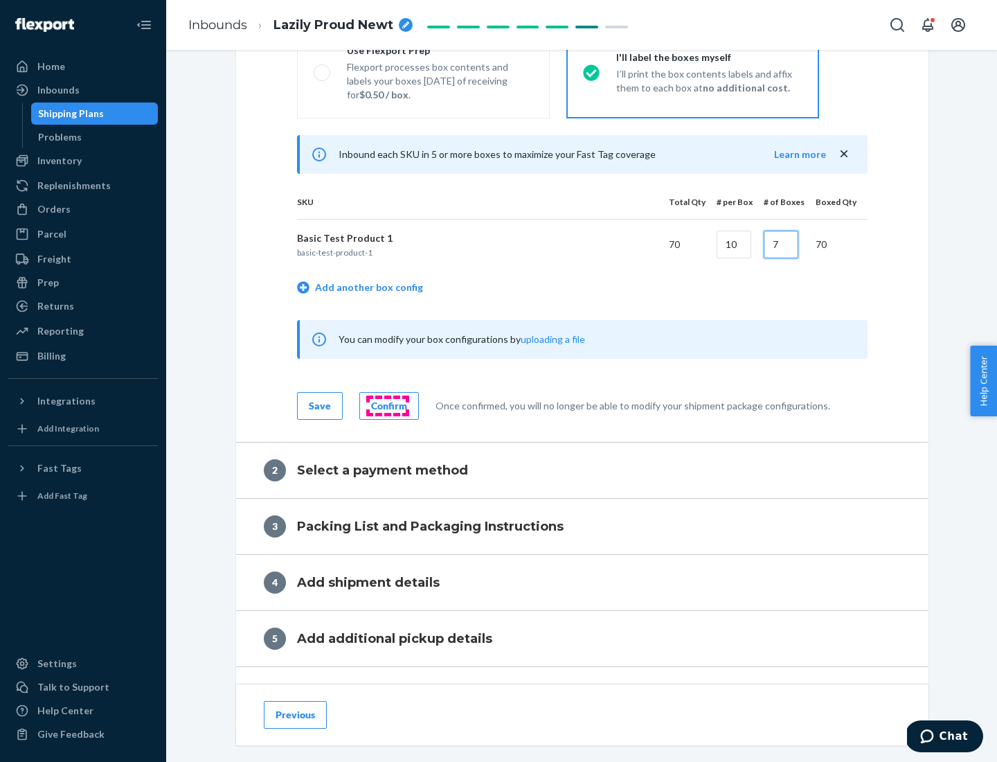
type input "7"
click at [387, 405] on div "Confirm" at bounding box center [389, 406] width 36 height 14
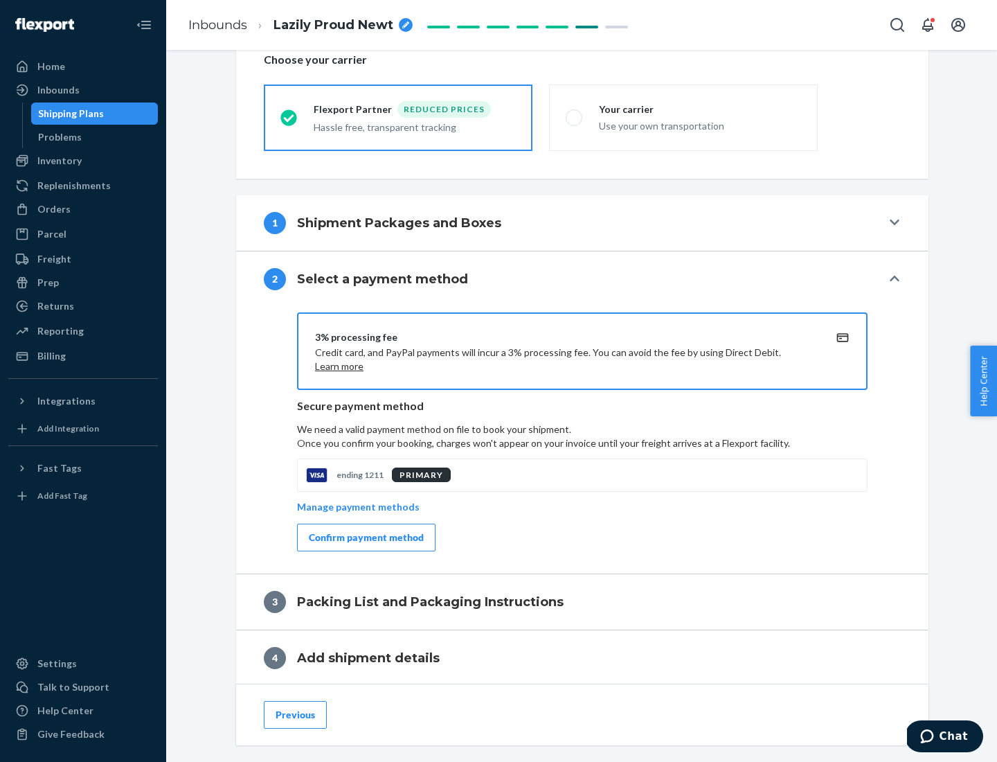
scroll to position [496, 0]
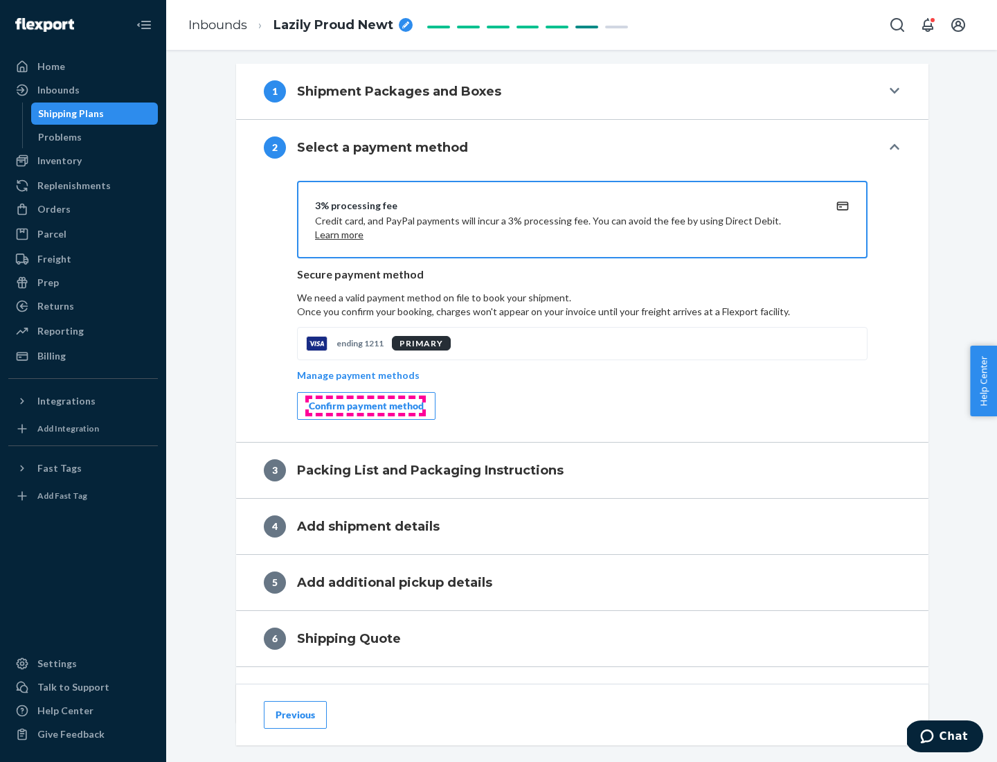
click at [365, 406] on div "Confirm payment method" at bounding box center [366, 406] width 115 height 14
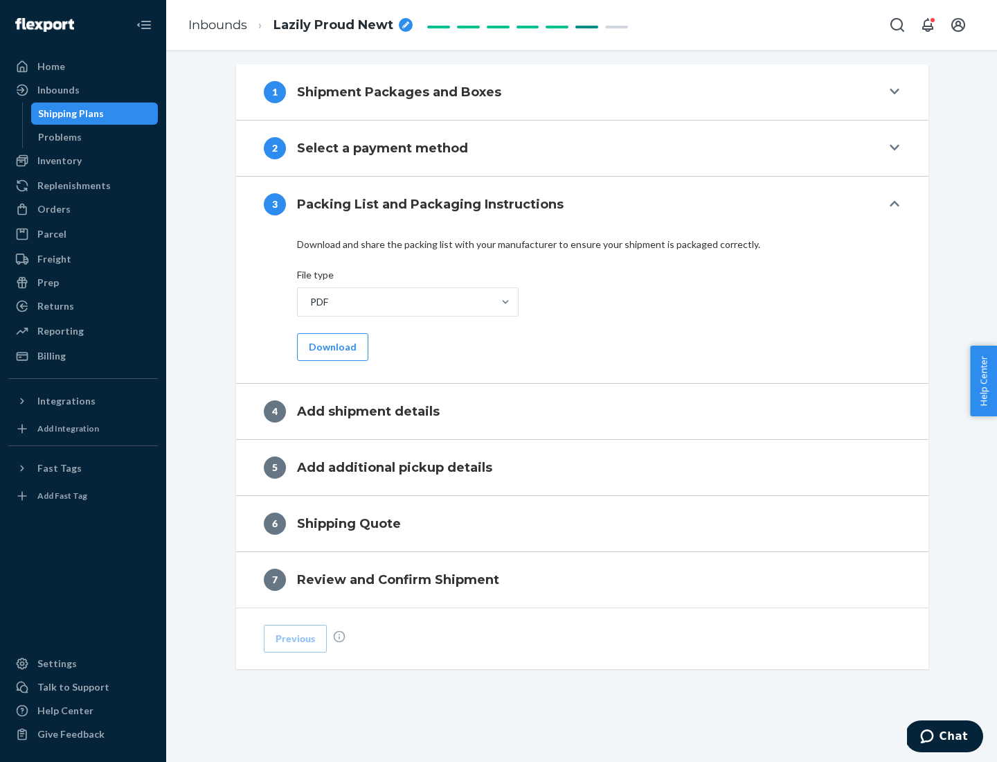
scroll to position [437, 0]
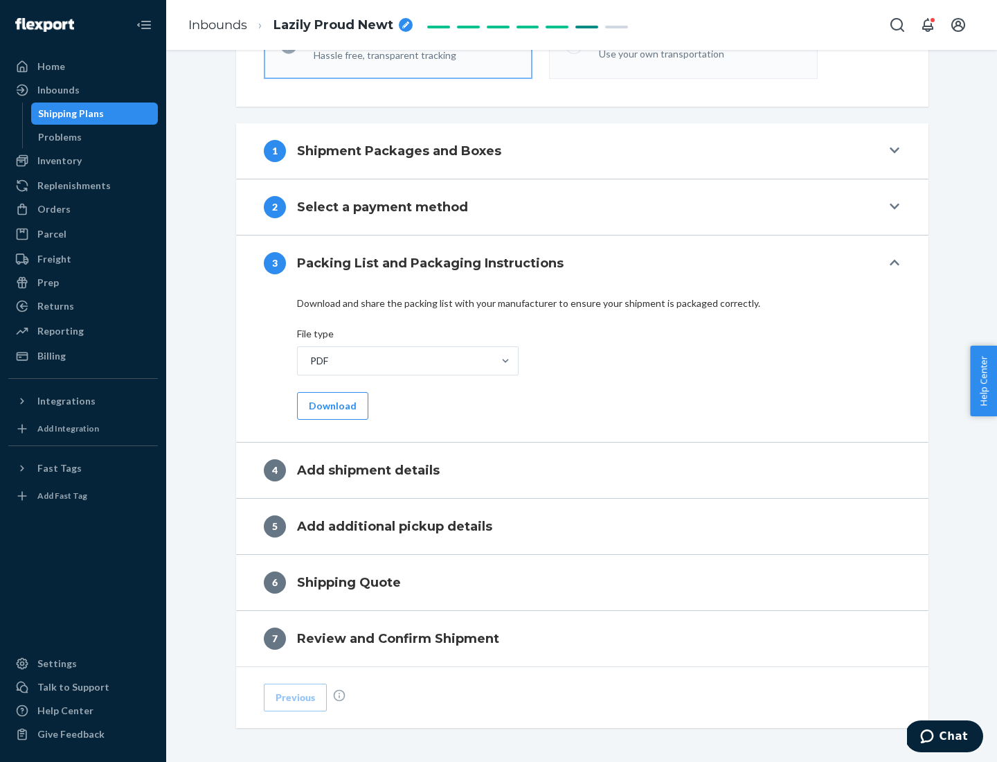
click at [331, 405] on button "Download" at bounding box center [332, 406] width 71 height 28
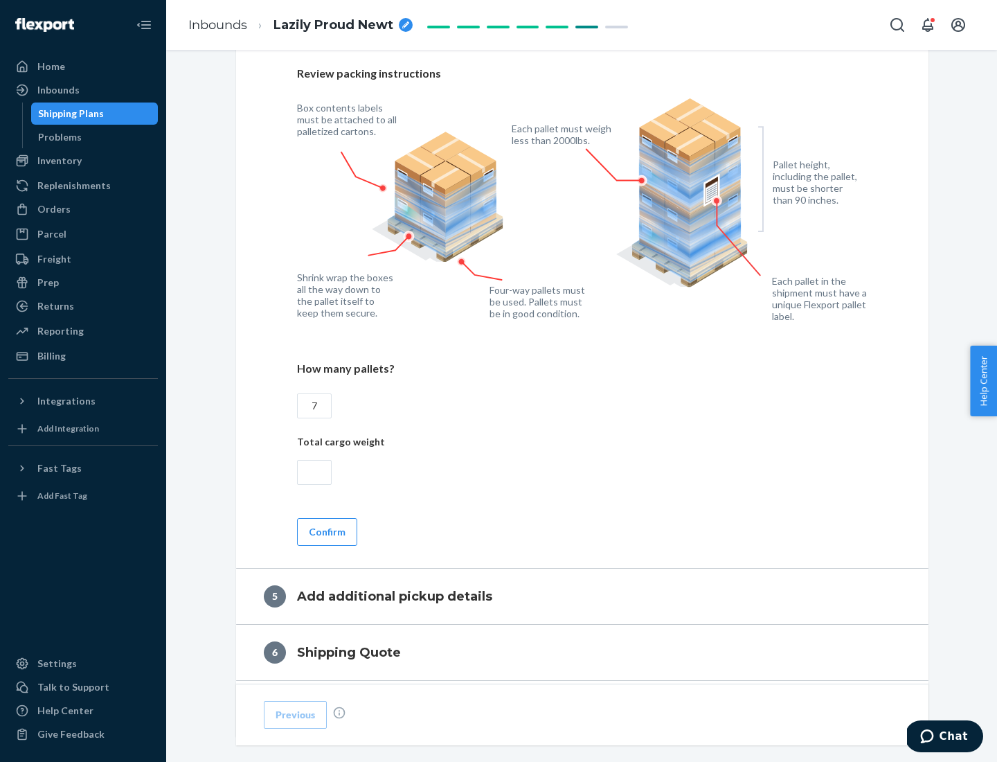
scroll to position [899, 0]
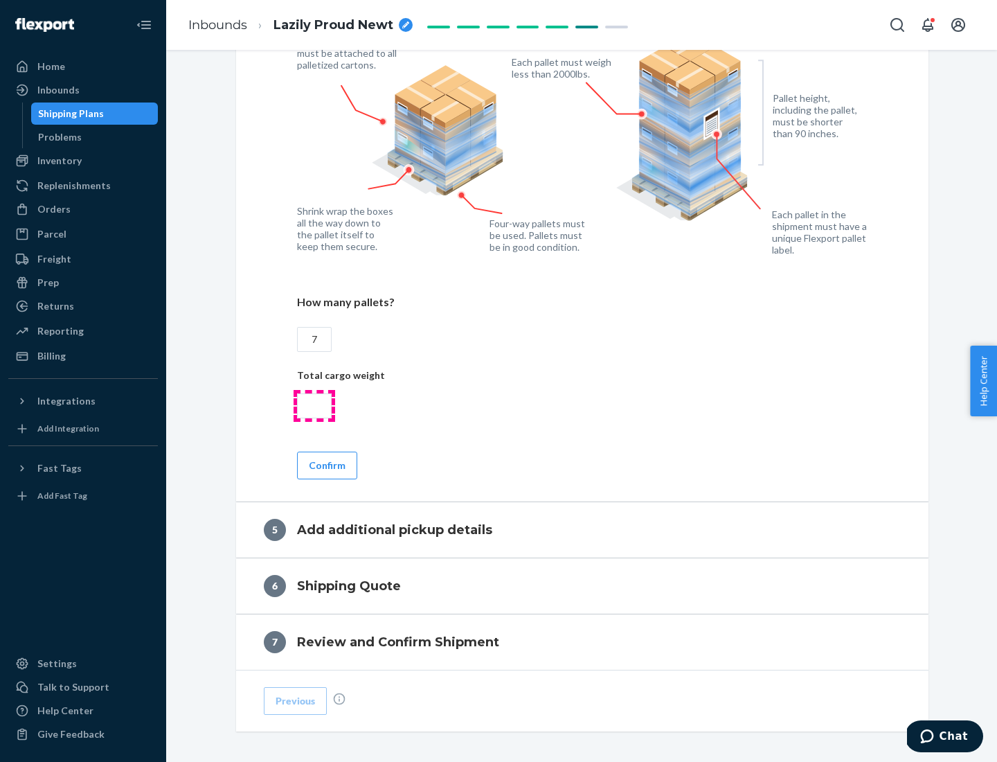
type input "7"
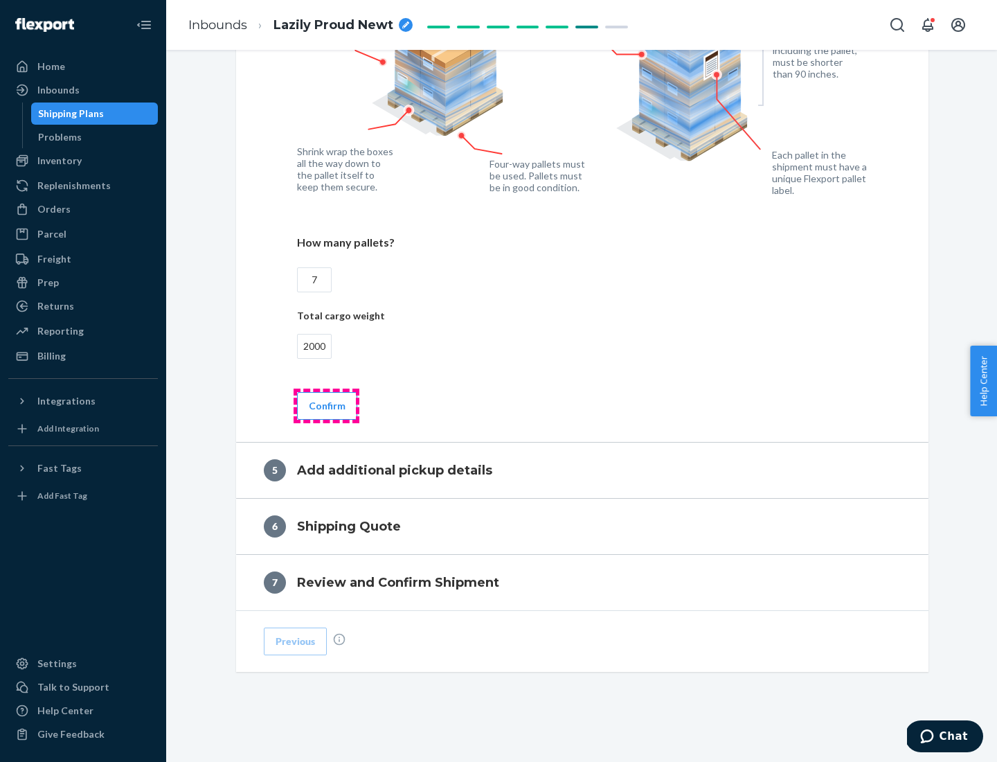
type input "2000"
click at [326, 405] on button "Confirm" at bounding box center [327, 406] width 60 height 28
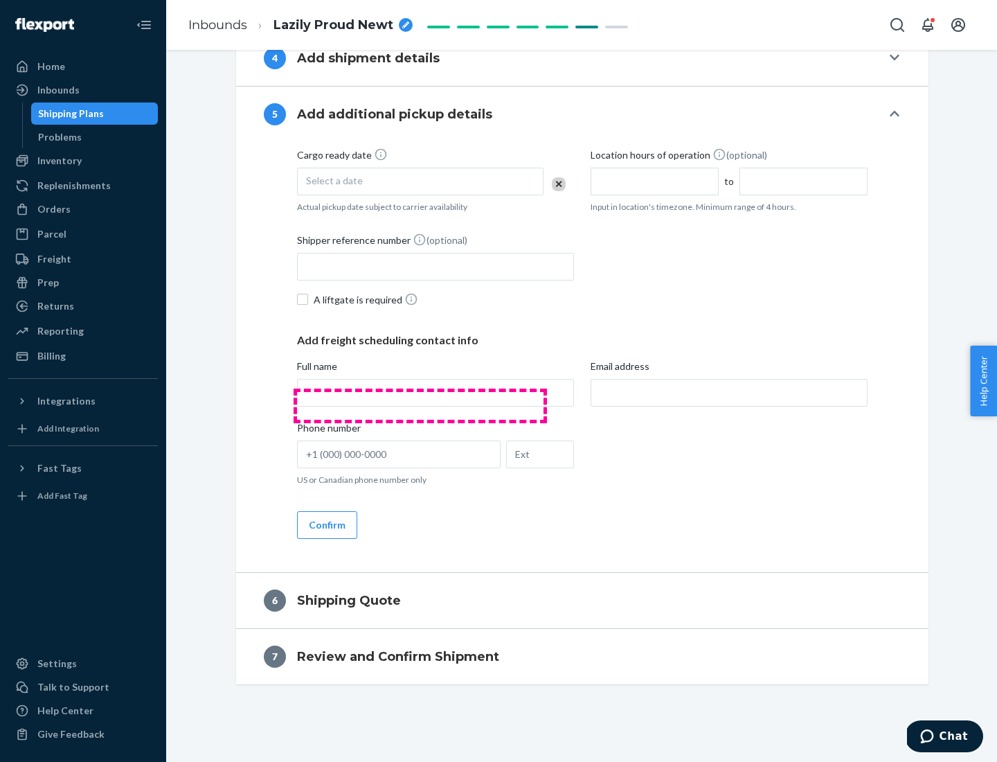
scroll to position [474, 0]
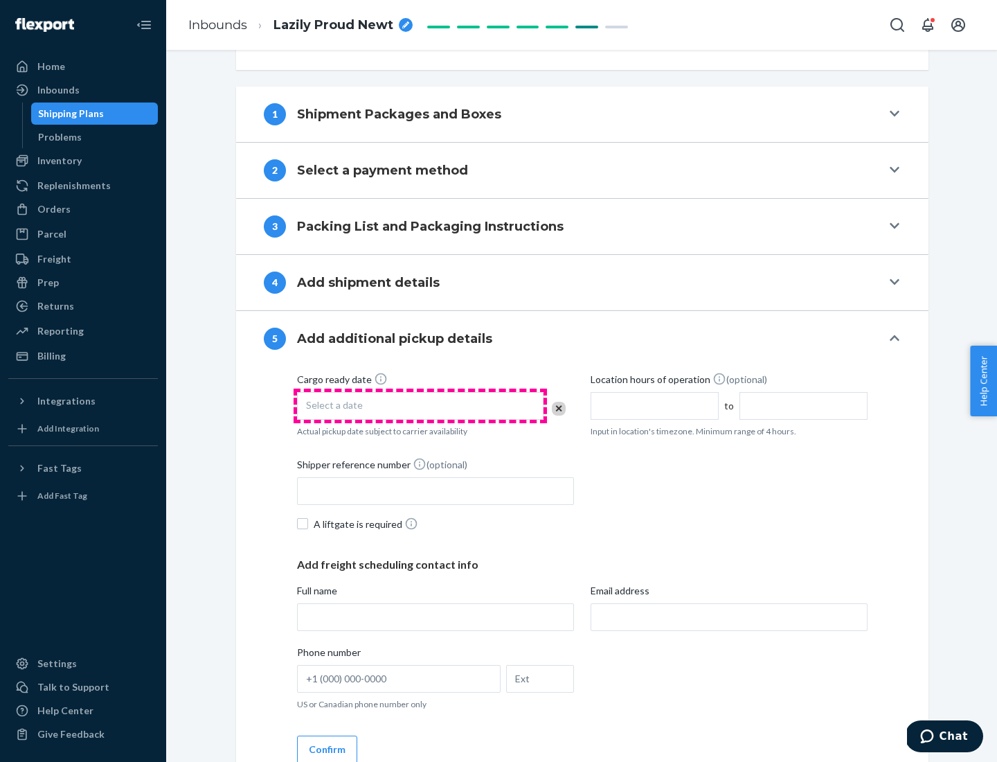
click at [420, 405] on div "Select a date" at bounding box center [420, 406] width 247 height 28
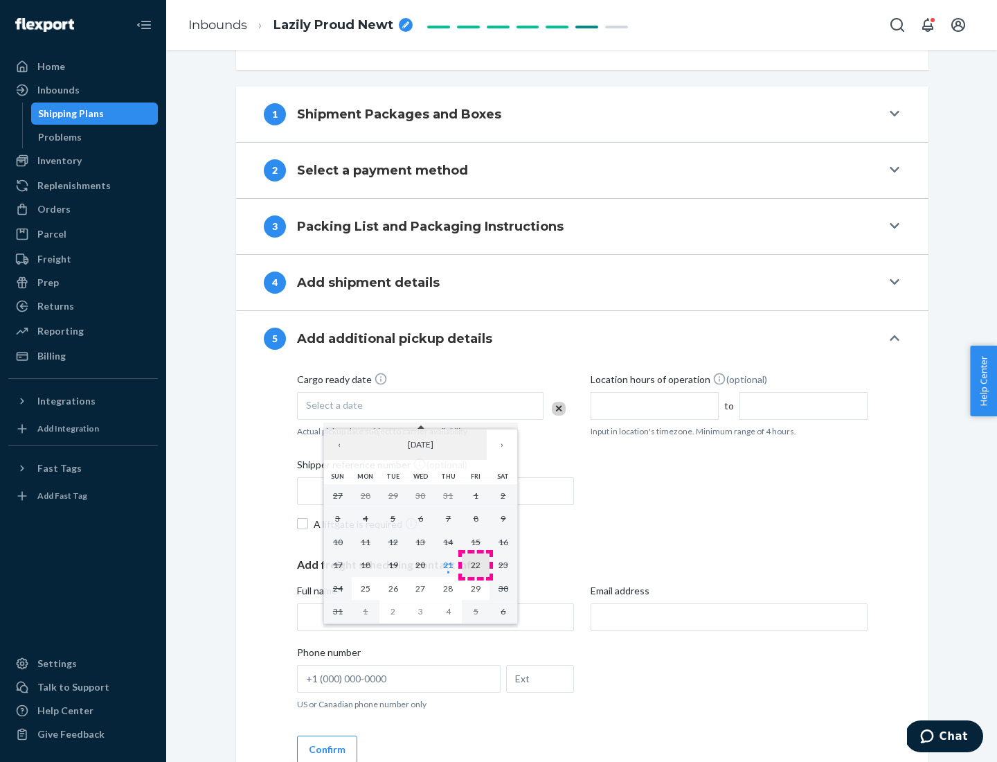
click at [476, 564] on abbr "22" at bounding box center [476, 565] width 10 height 10
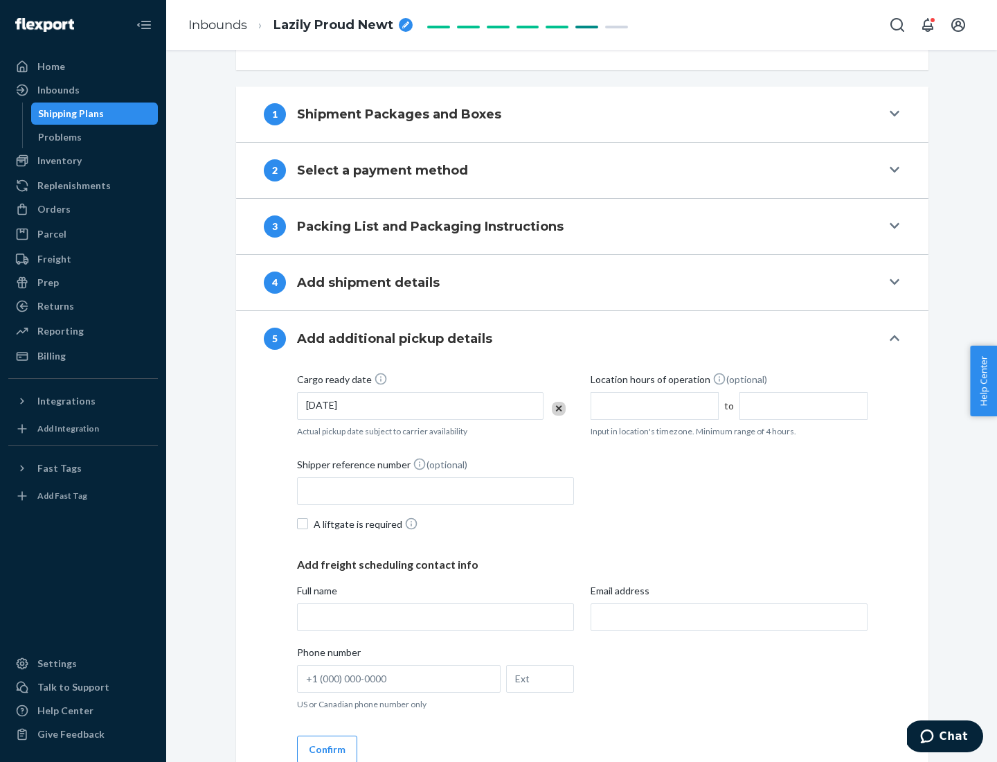
scroll to position [685, 0]
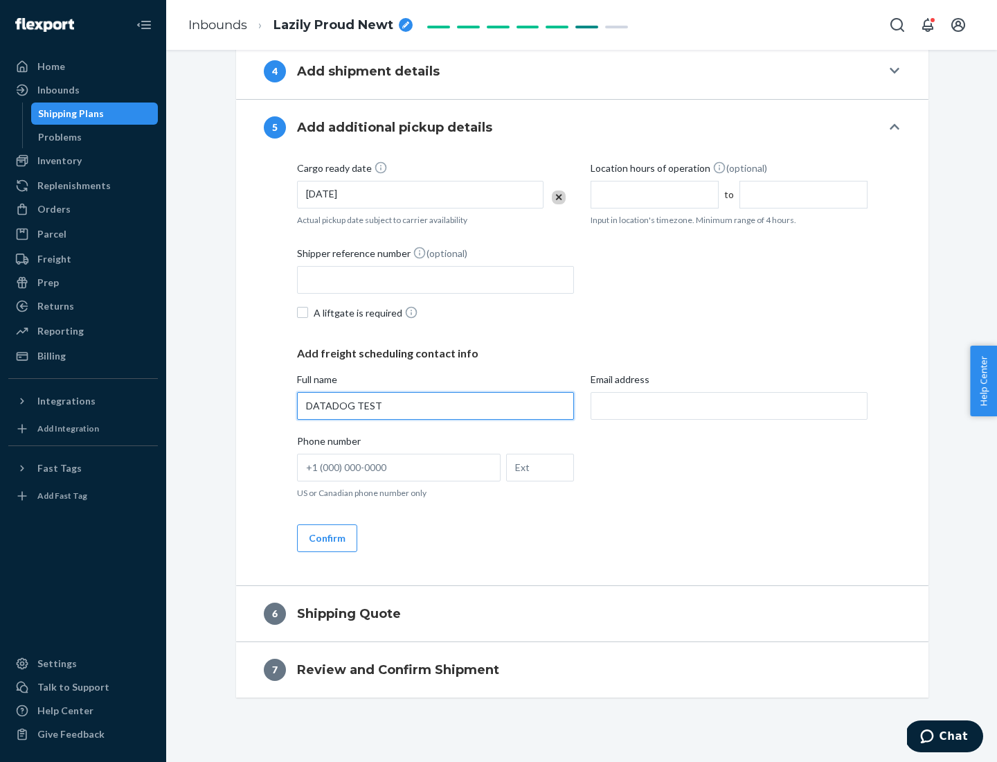
type input "DATADOG TEST"
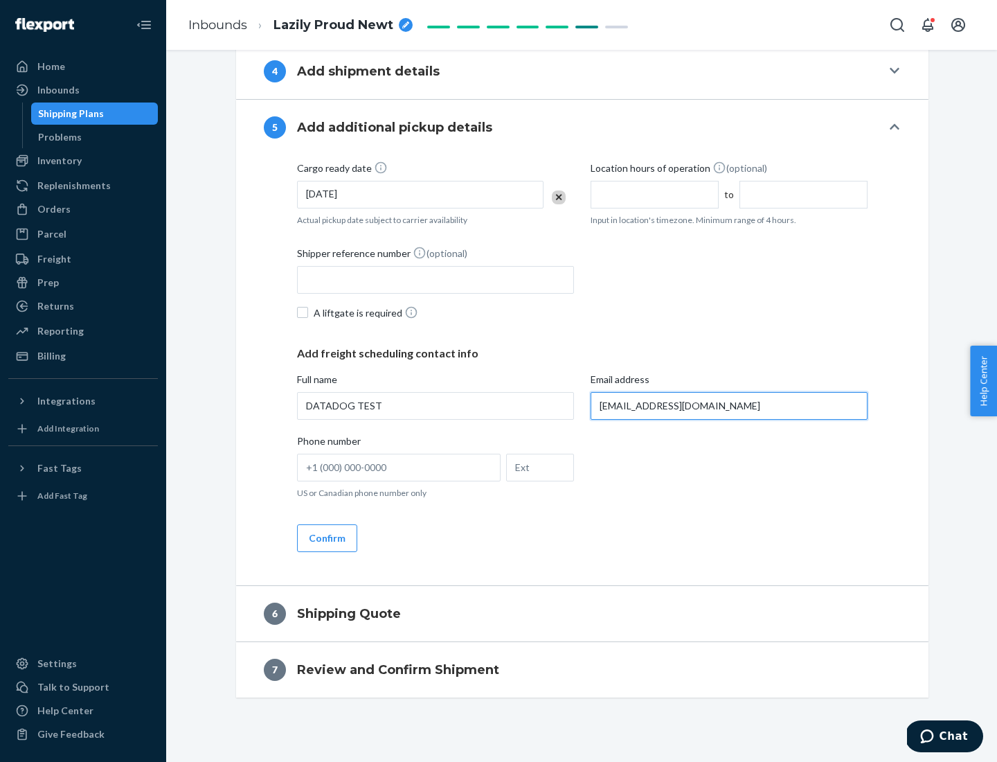
scroll to position [698, 0]
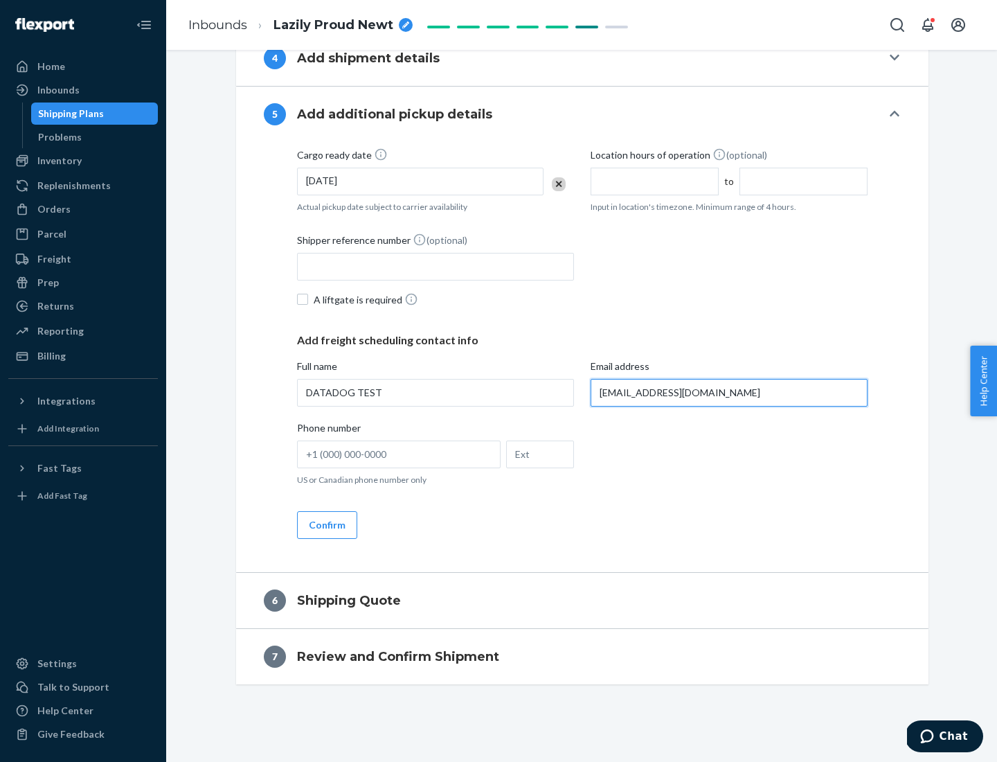
type input "[EMAIL_ADDRESS][DOMAIN_NAME]"
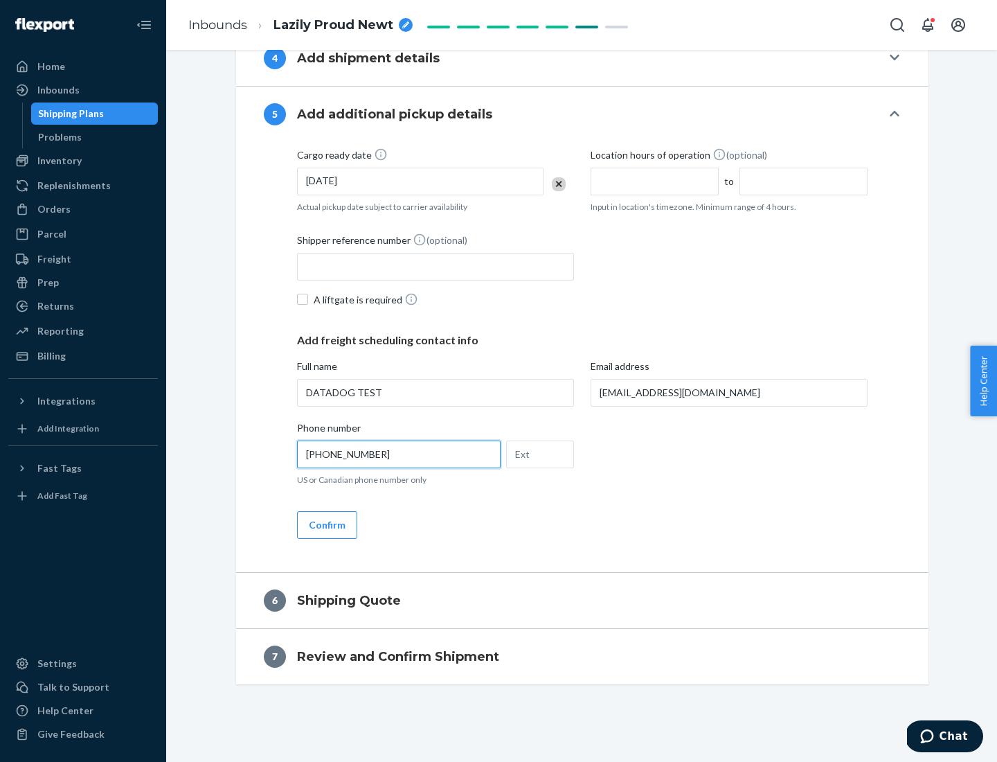
type input "[PHONE_NUMBER]"
click at [326, 524] on button "Confirm" at bounding box center [327, 525] width 60 height 28
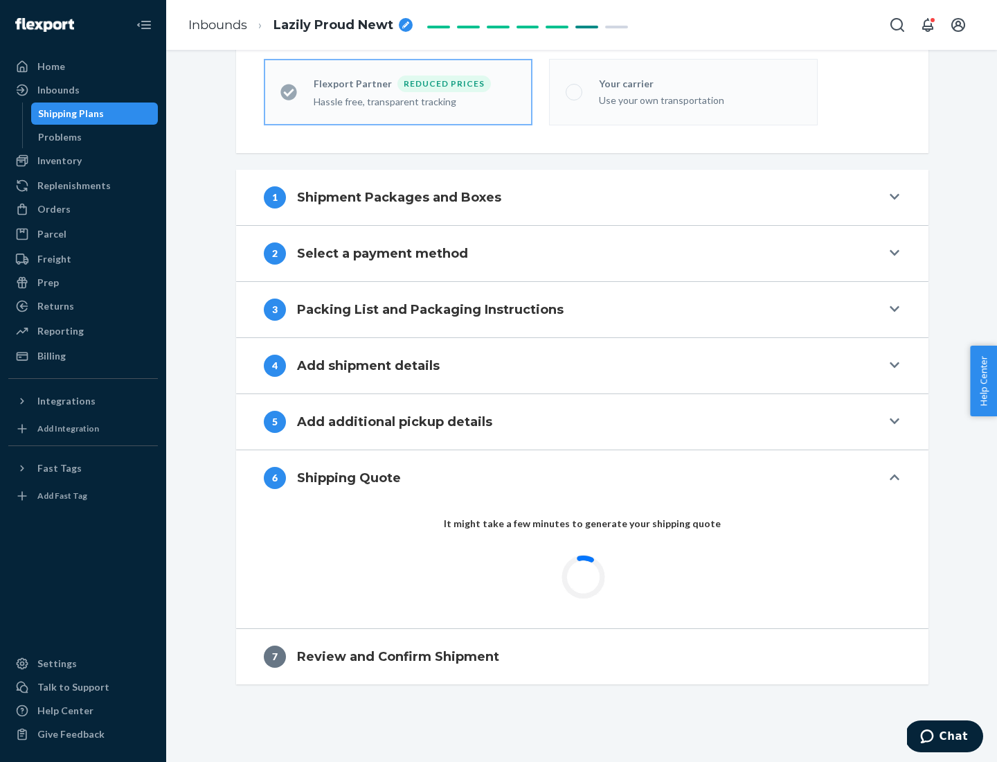
scroll to position [391, 0]
